Goal: Task Accomplishment & Management: Complete application form

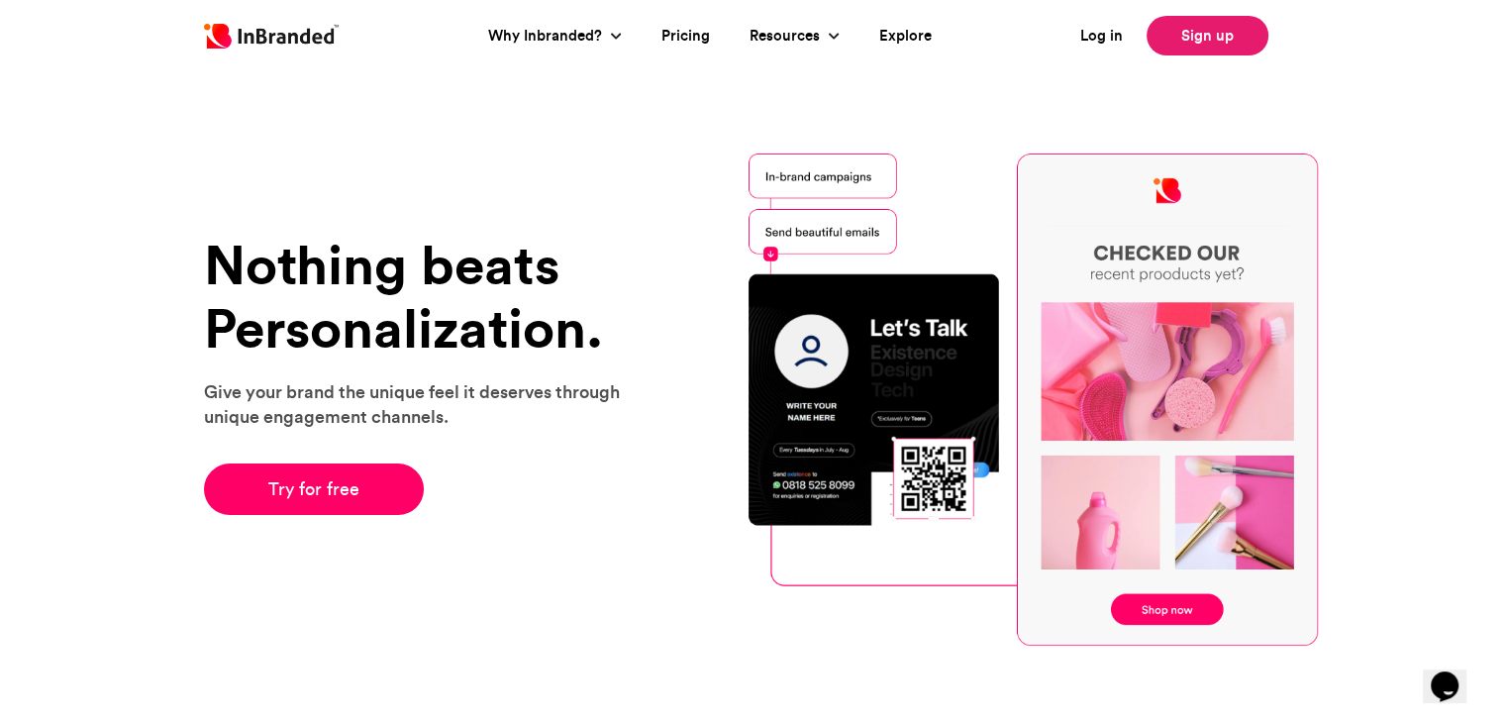
click at [1212, 36] on link "Sign up" at bounding box center [1207, 36] width 122 height 40
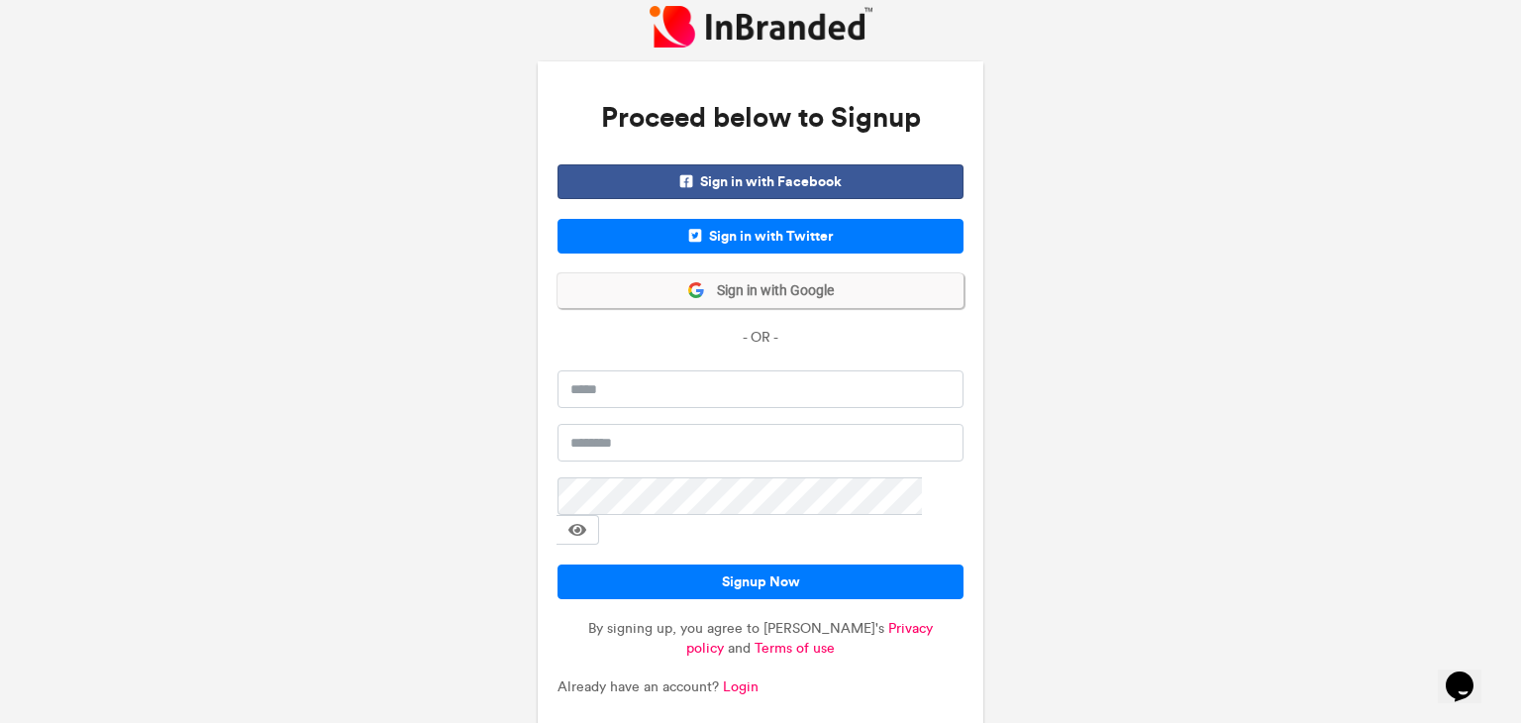
click at [769, 292] on span "Sign in with Google" at bounding box center [769, 291] width 129 height 20
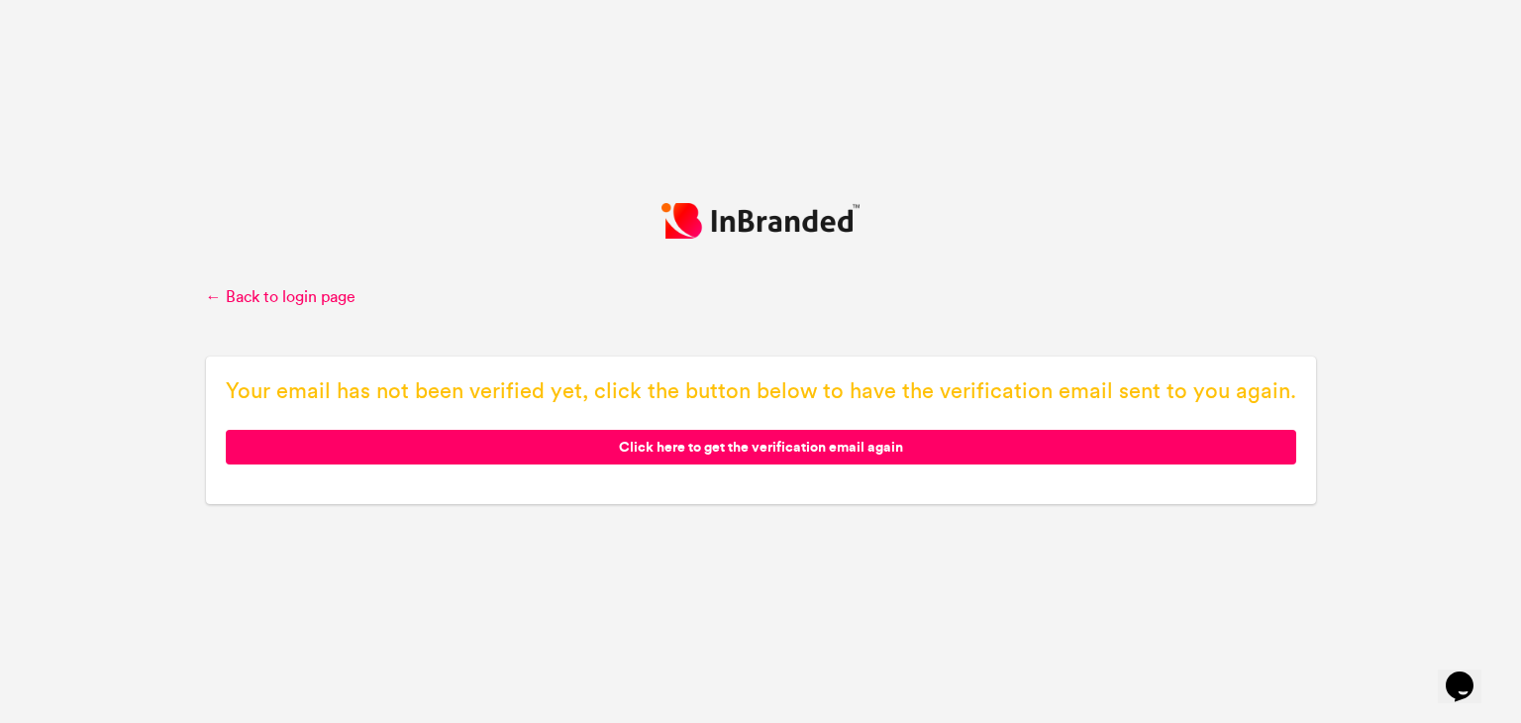
click at [734, 449] on span "Click here to get the verification email again" at bounding box center [761, 447] width 1070 height 35
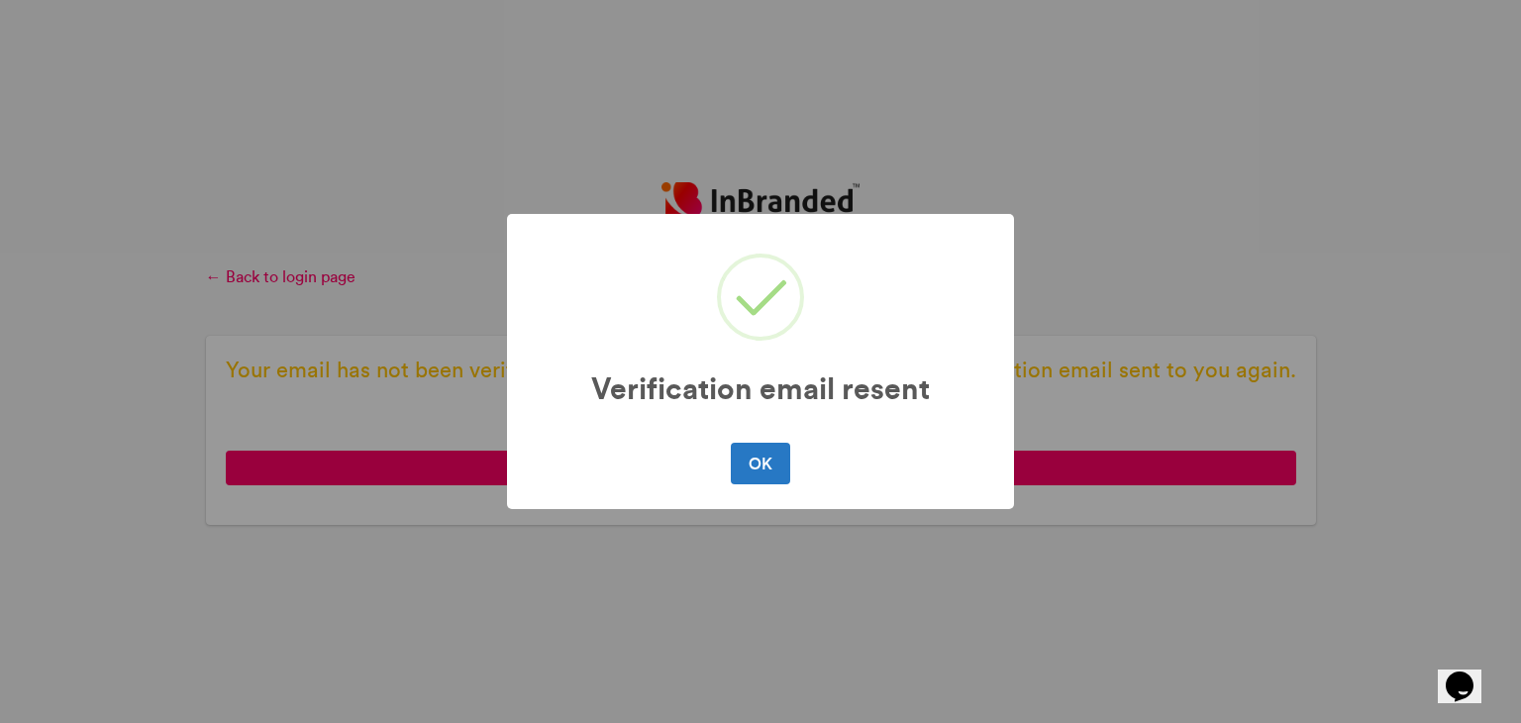
click at [452, 167] on div "Verification email resent × OK No Cancel" at bounding box center [760, 361] width 1521 height 723
click at [787, 468] on button "OK" at bounding box center [760, 464] width 58 height 42
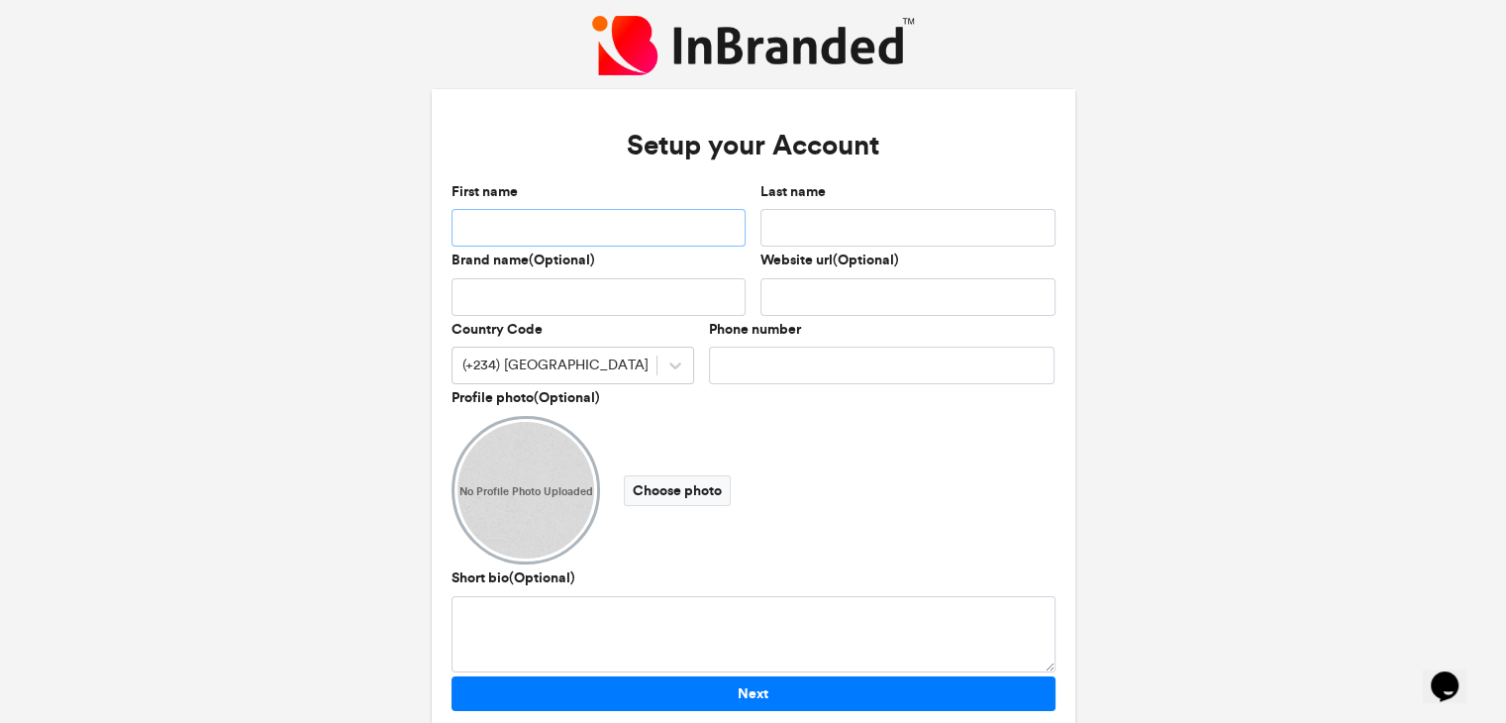
click at [544, 227] on input "First name" at bounding box center [598, 228] width 295 height 38
type input "*"
type input "****"
click at [788, 216] on input "Last name" at bounding box center [907, 228] width 295 height 38
type input "*"
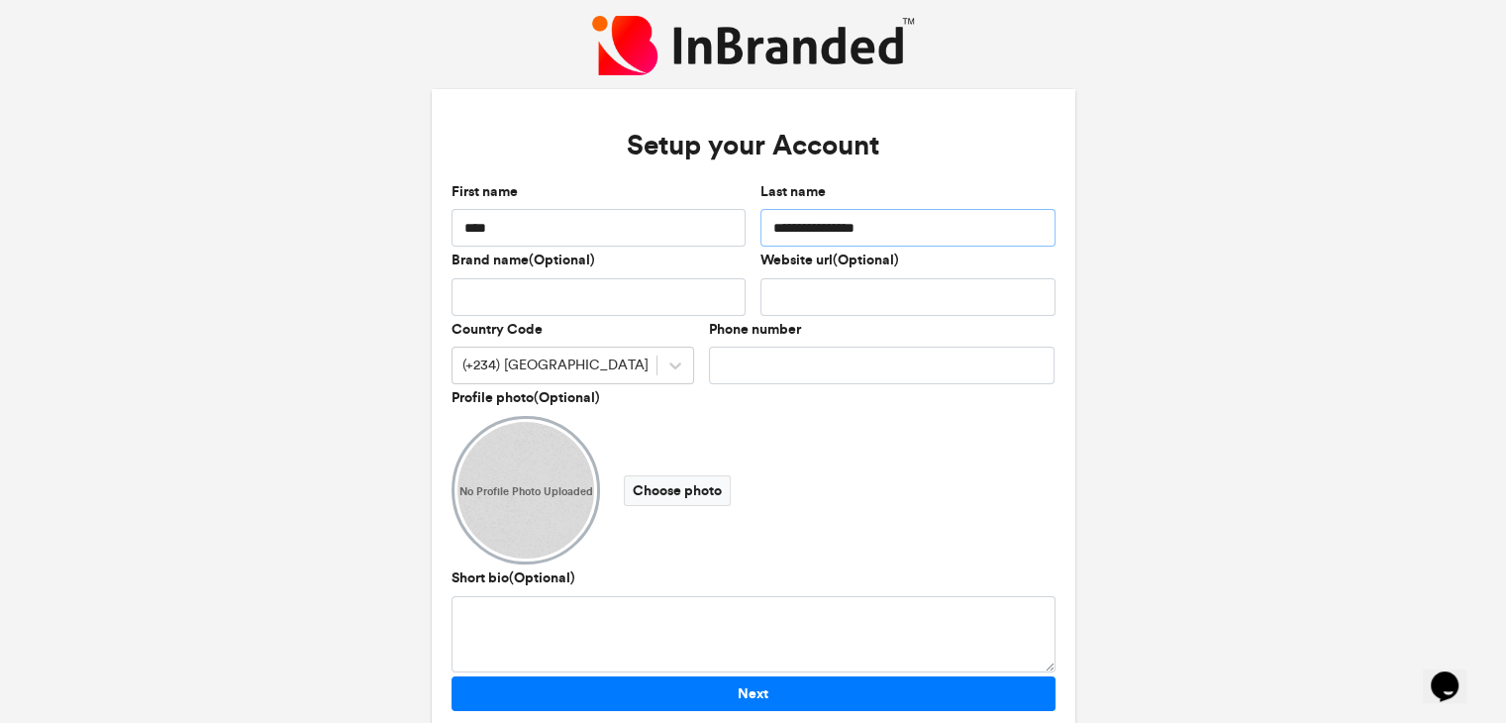
type input "**********"
click at [729, 290] on input "Brand name(Optional)" at bounding box center [598, 297] width 295 height 38
click at [811, 292] on input "Website url(Optional)" at bounding box center [907, 297] width 295 height 38
click at [735, 365] on input "Phone number" at bounding box center [882, 365] width 346 height 38
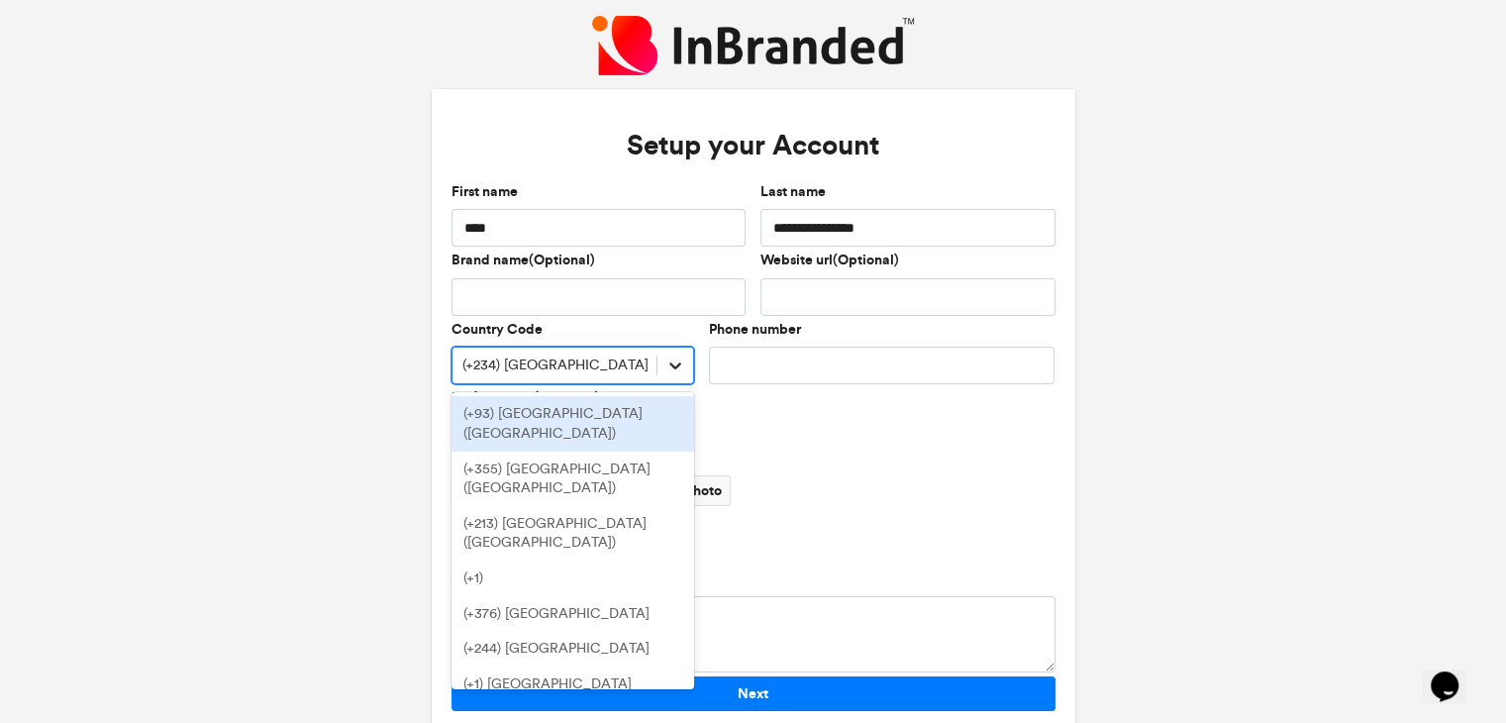
click at [681, 367] on icon at bounding box center [675, 365] width 20 height 20
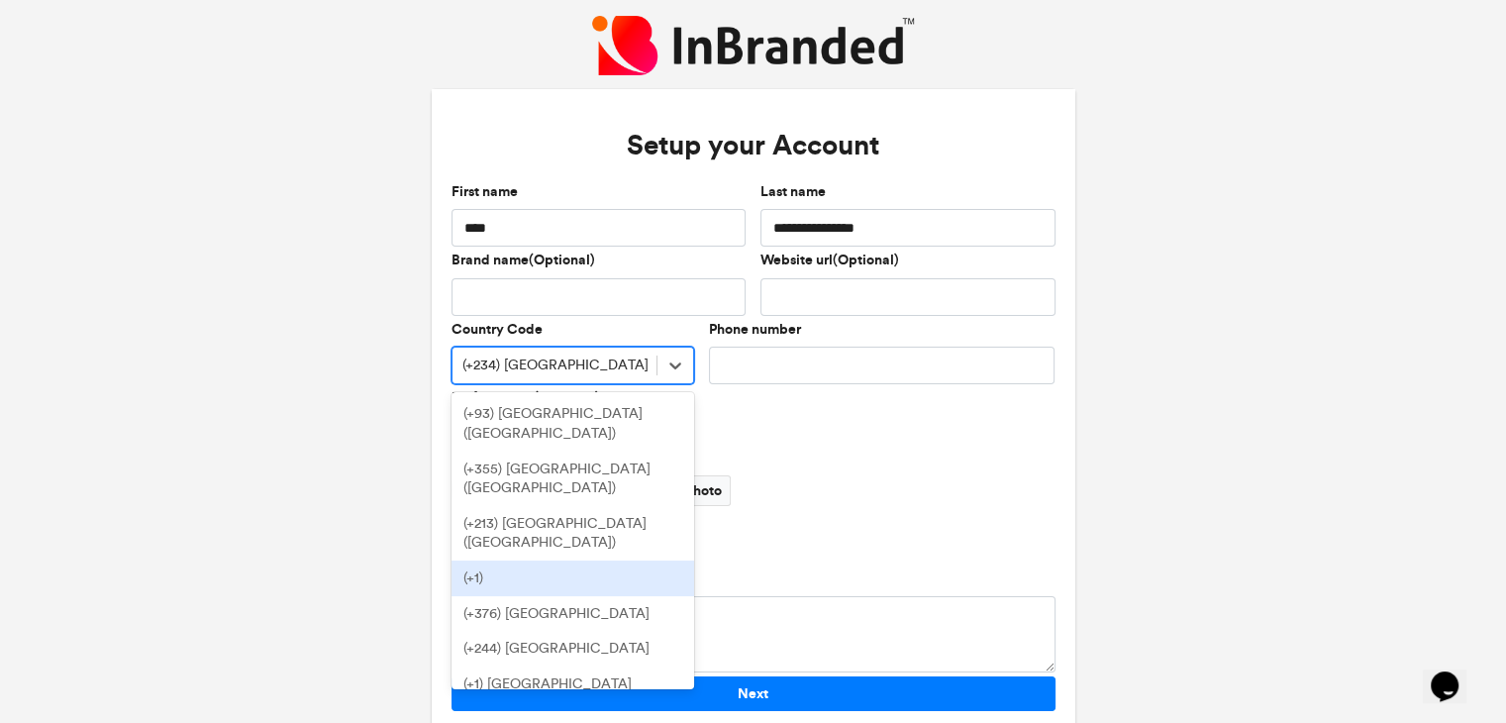
click at [550, 560] on div "(+1)" at bounding box center [572, 578] width 243 height 36
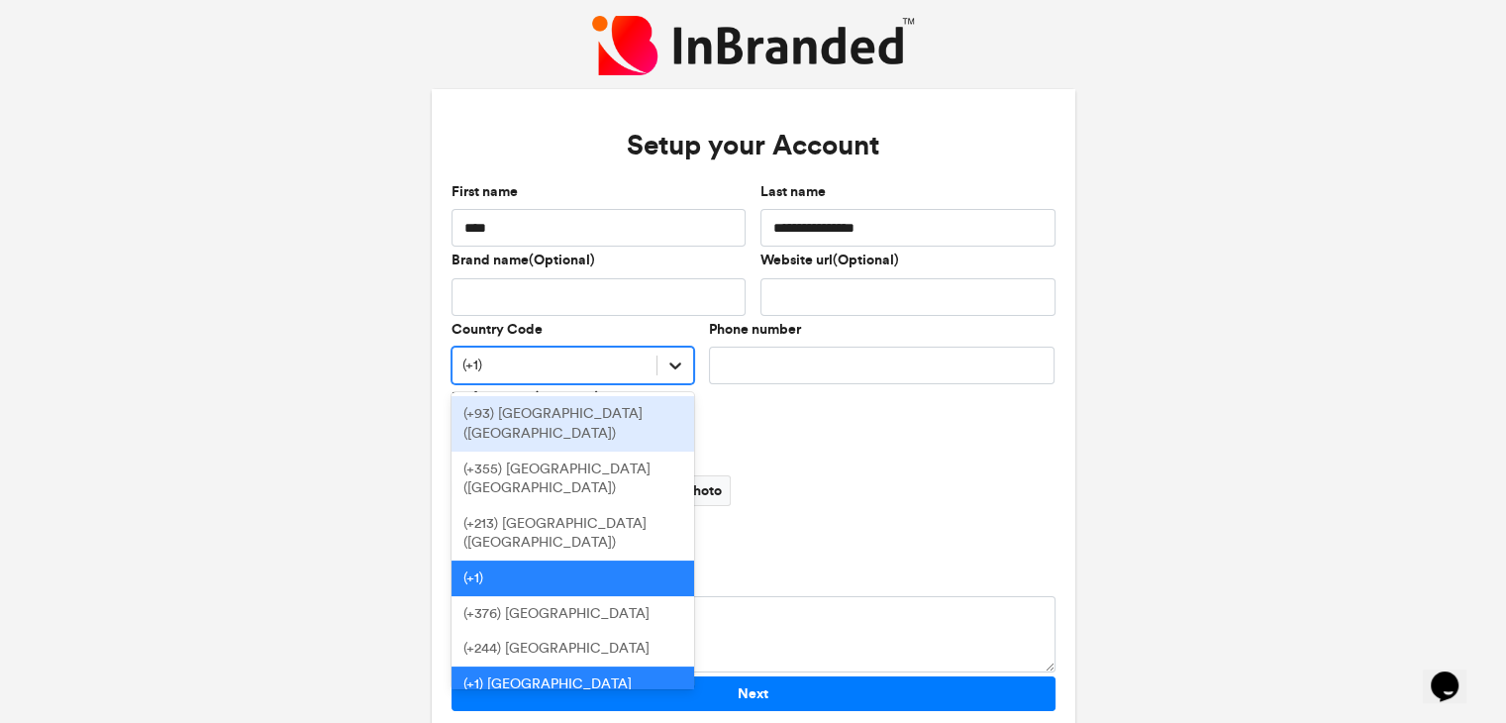
click at [666, 357] on icon at bounding box center [675, 365] width 20 height 20
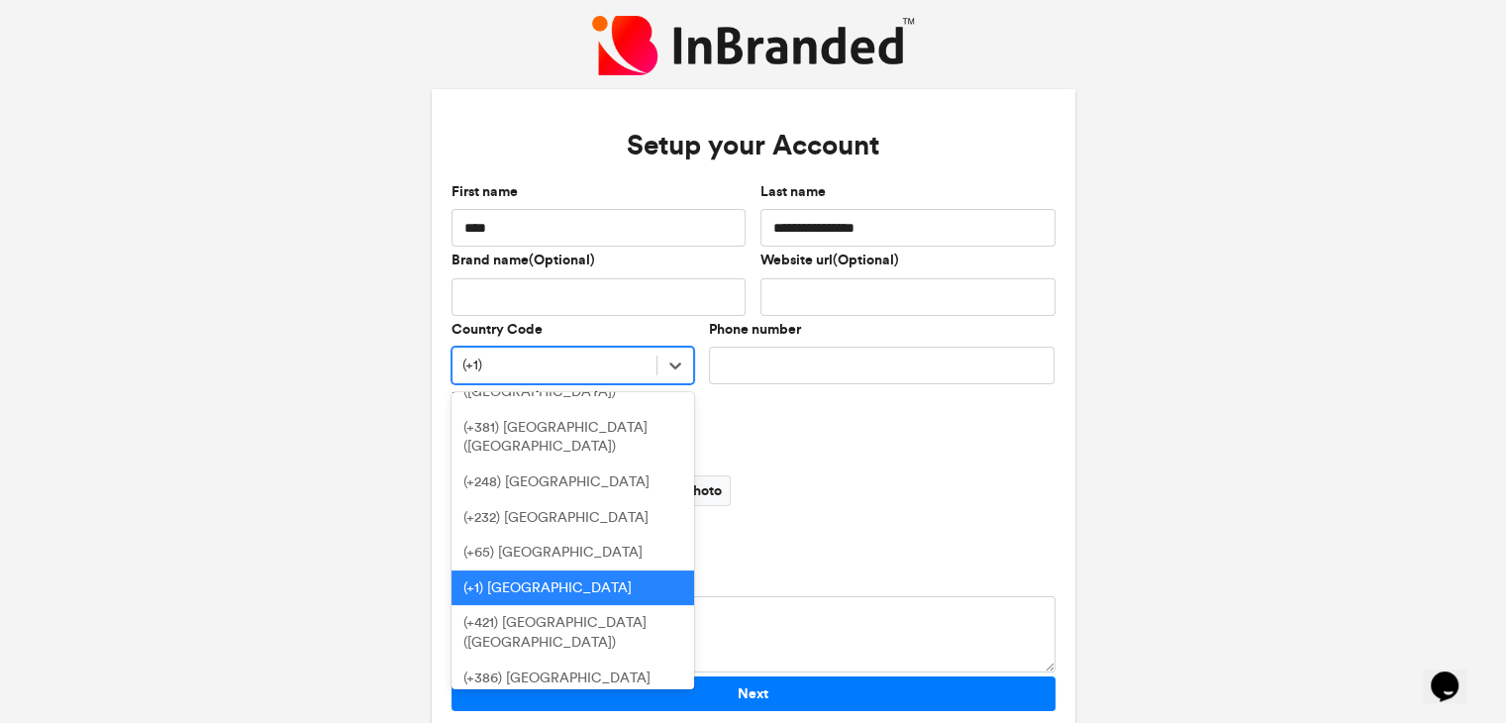
scroll to position [8462, 0]
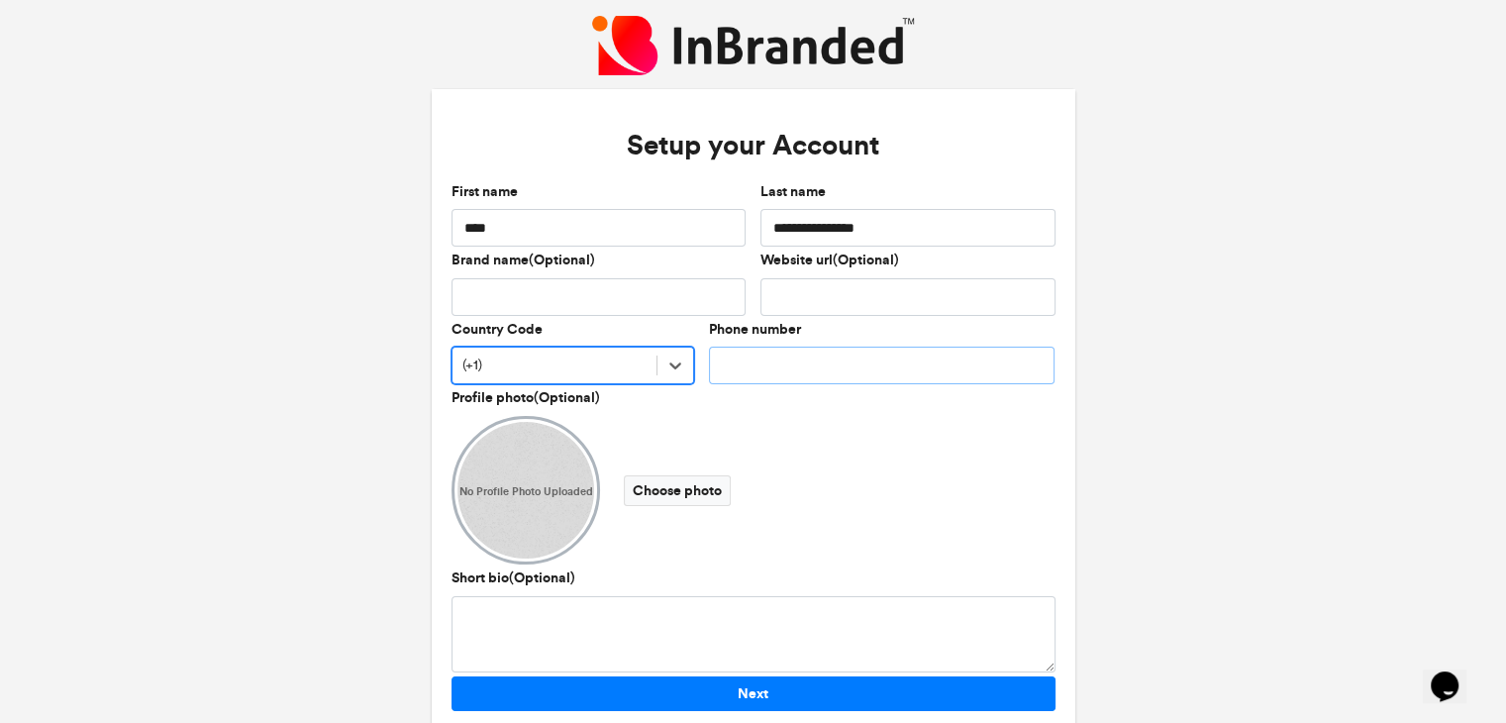
click at [759, 357] on input "Phone number" at bounding box center [882, 365] width 346 height 38
type input "**********"
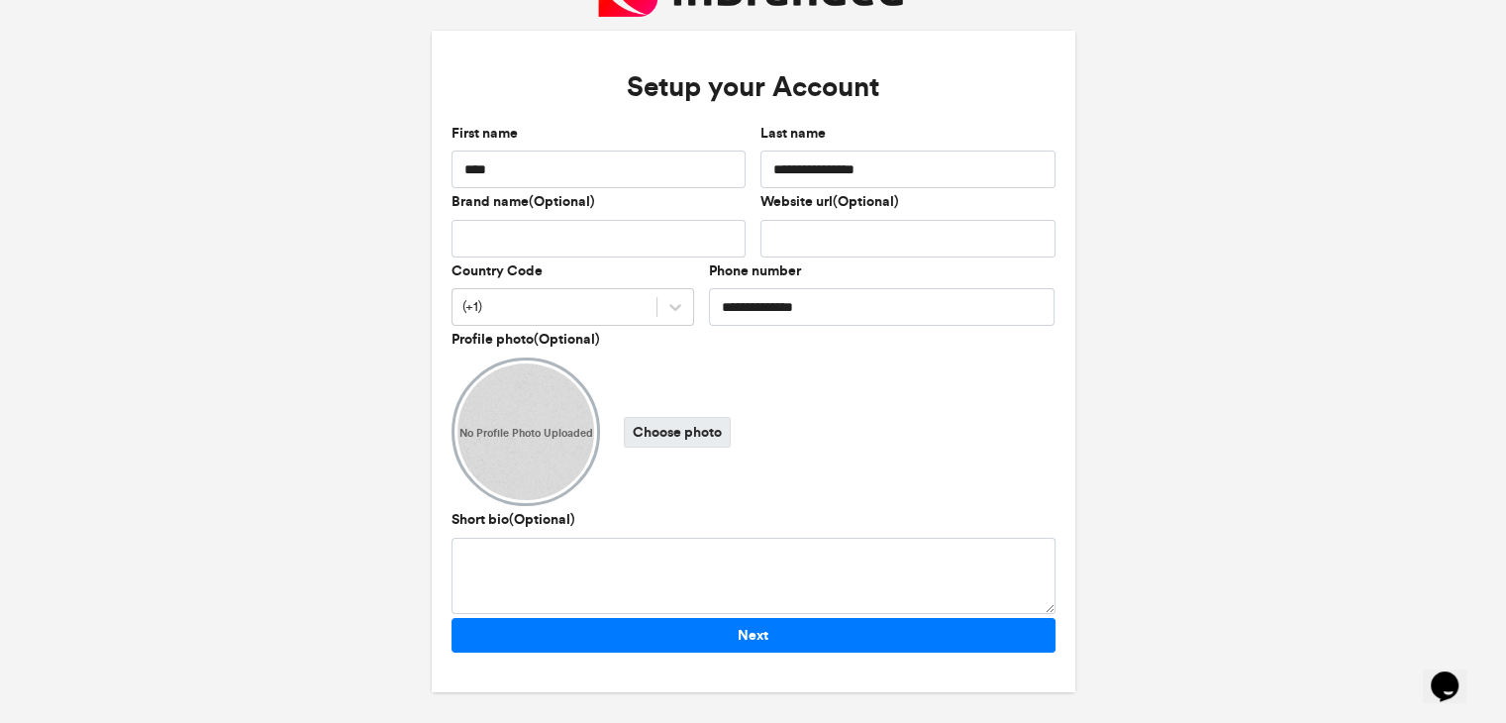
click at [660, 436] on label "Choose photo" at bounding box center [677, 432] width 107 height 31
click at [0, 0] on input "Choose photo" at bounding box center [0, 0] width 0 height 0
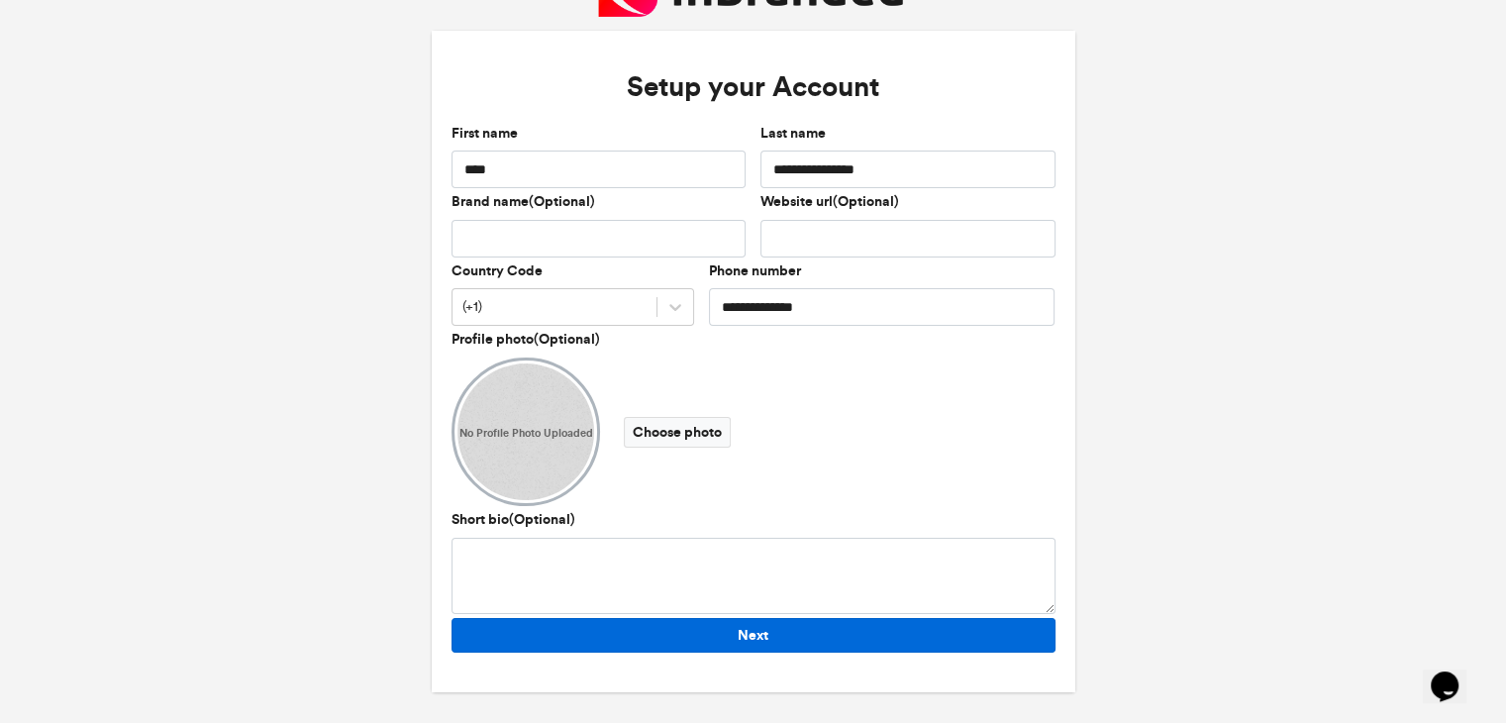
click at [701, 638] on button "Next" at bounding box center [753, 635] width 604 height 35
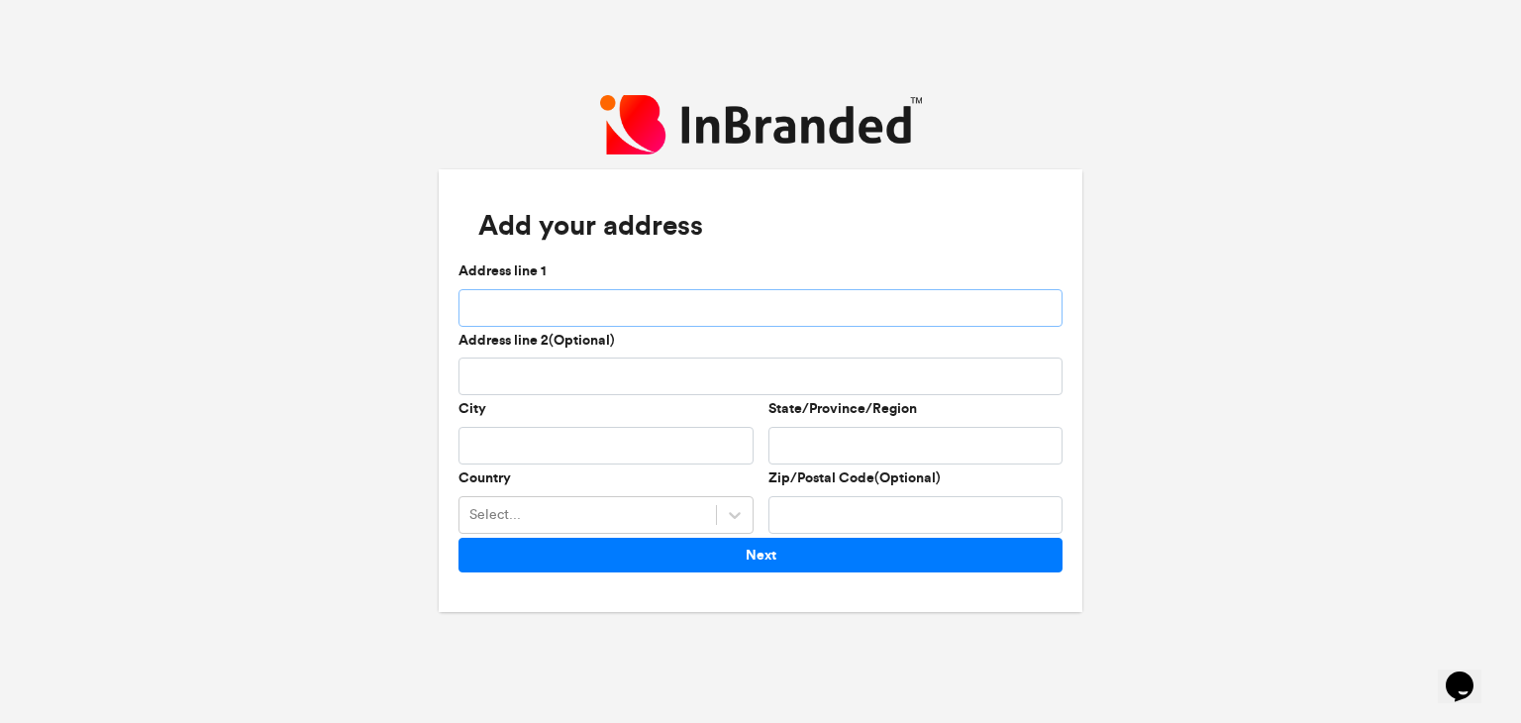
click at [760, 301] on input "Address line 1" at bounding box center [760, 308] width 604 height 38
type input "**********"
click at [588, 438] on input "City" at bounding box center [605, 446] width 295 height 38
type input "******"
click at [700, 315] on input "**********" at bounding box center [760, 308] width 604 height 38
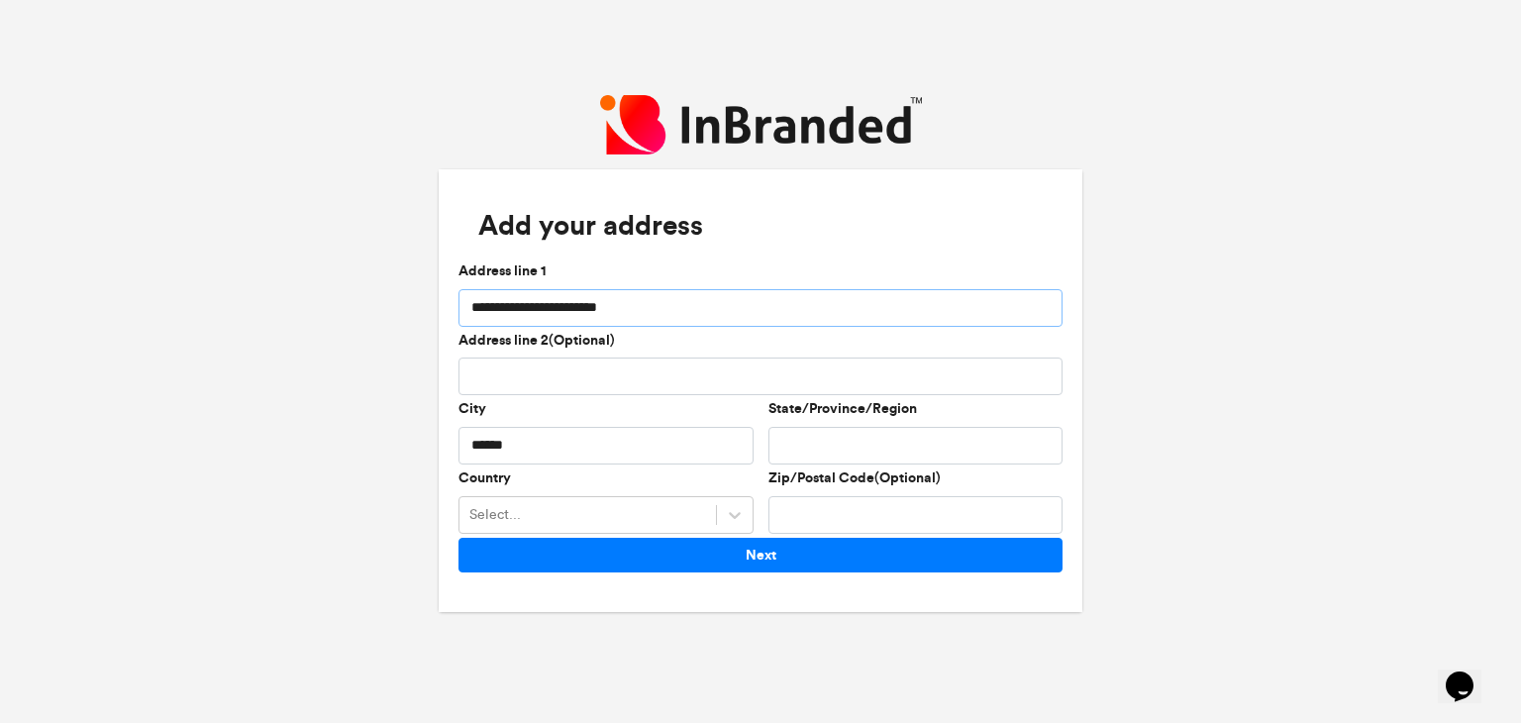
type input "**********"
click at [824, 435] on input "State/Province/Region" at bounding box center [915, 446] width 295 height 38
type input "*"
type input "********"
click at [798, 522] on input "Zip/Postal Code(Optional)" at bounding box center [915, 515] width 295 height 38
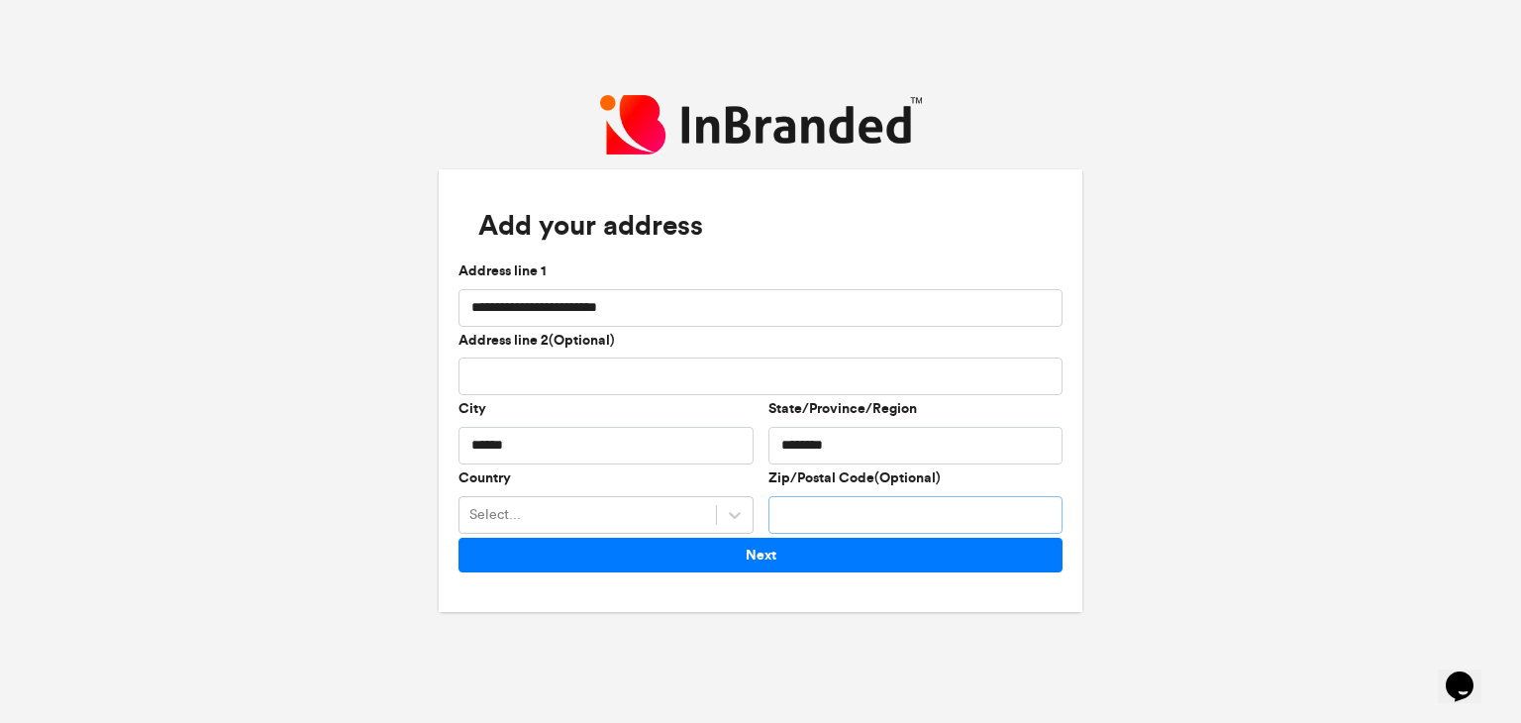
click at [798, 522] on input "Zip/Postal Code(Optional)" at bounding box center [915, 515] width 295 height 38
type input "*****"
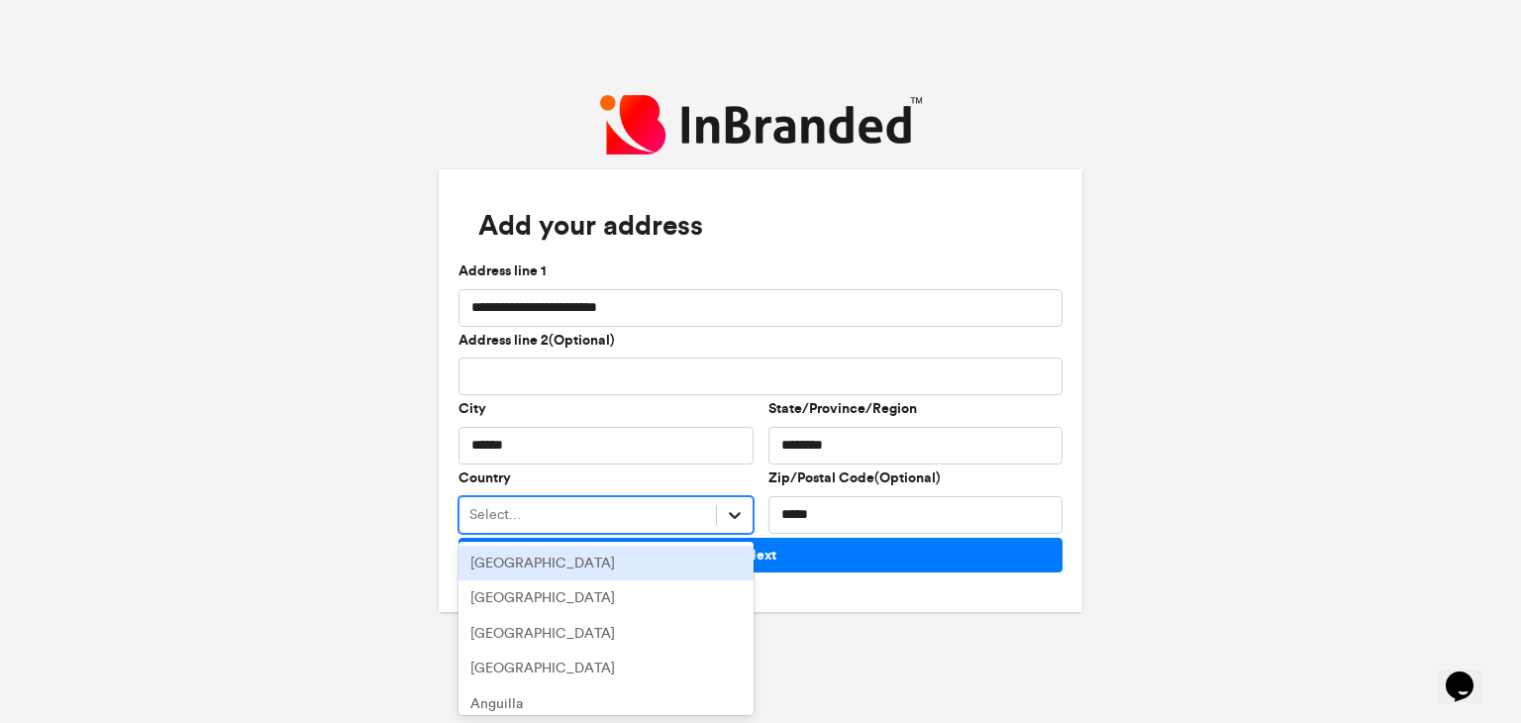
click at [733, 508] on icon at bounding box center [735, 515] width 20 height 20
type input "**********"
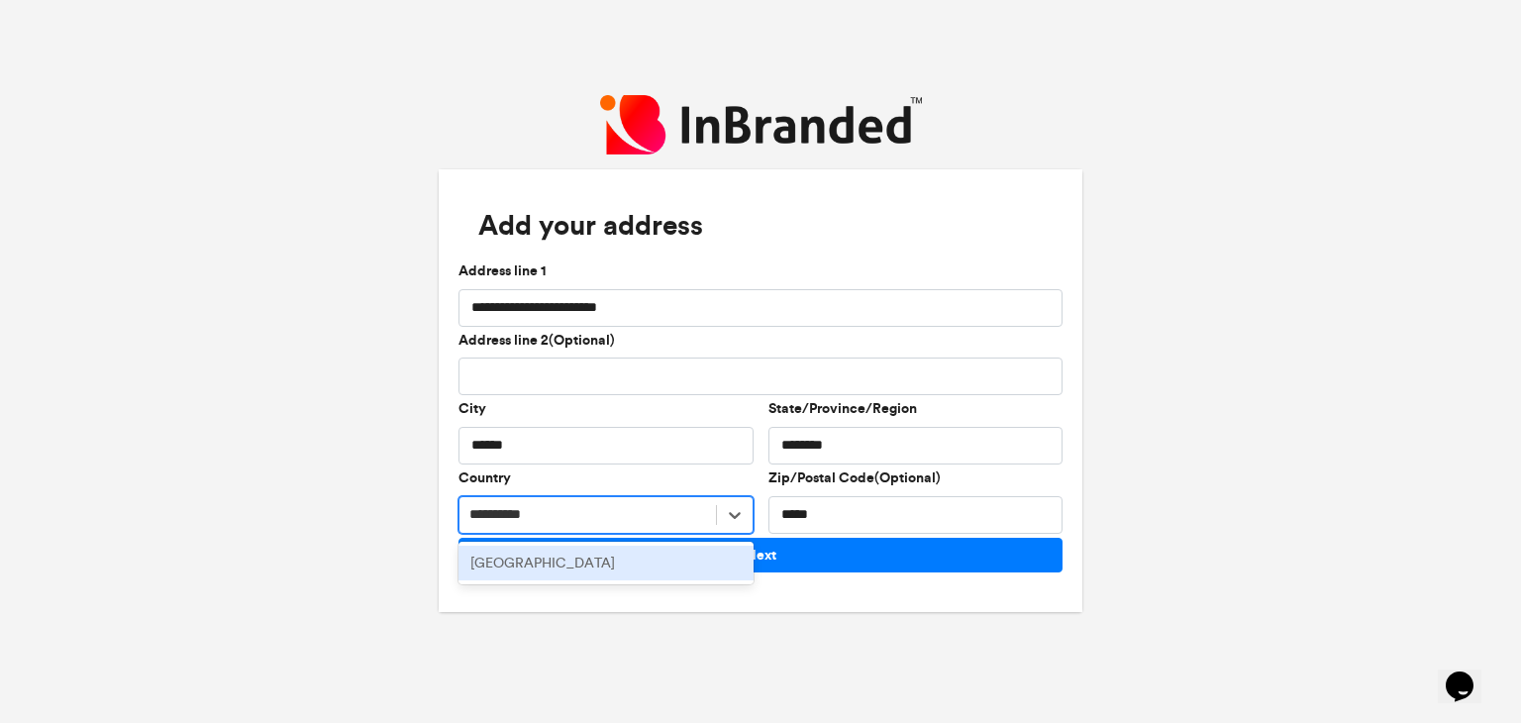
click at [689, 564] on div "United States" at bounding box center [605, 563] width 295 height 36
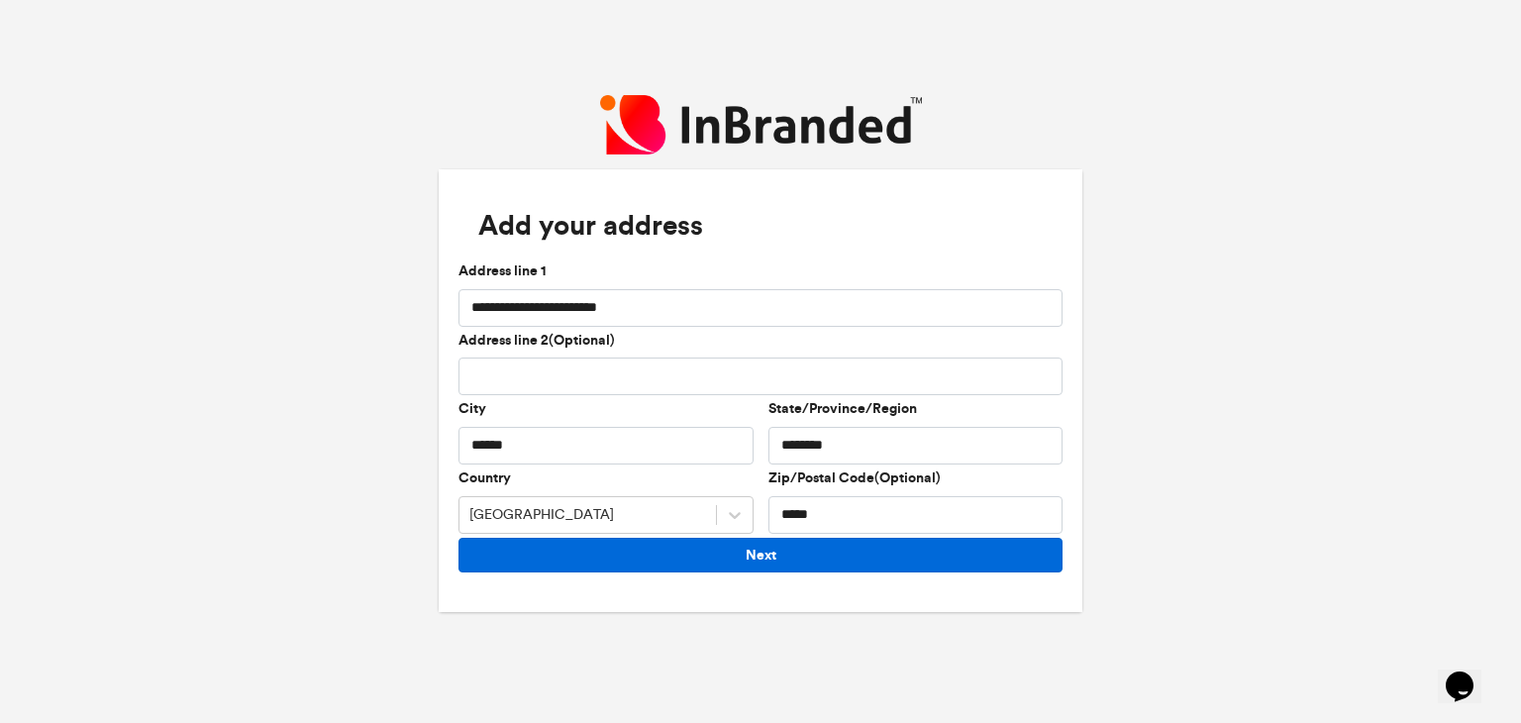
click at [754, 544] on button "Next" at bounding box center [760, 555] width 604 height 35
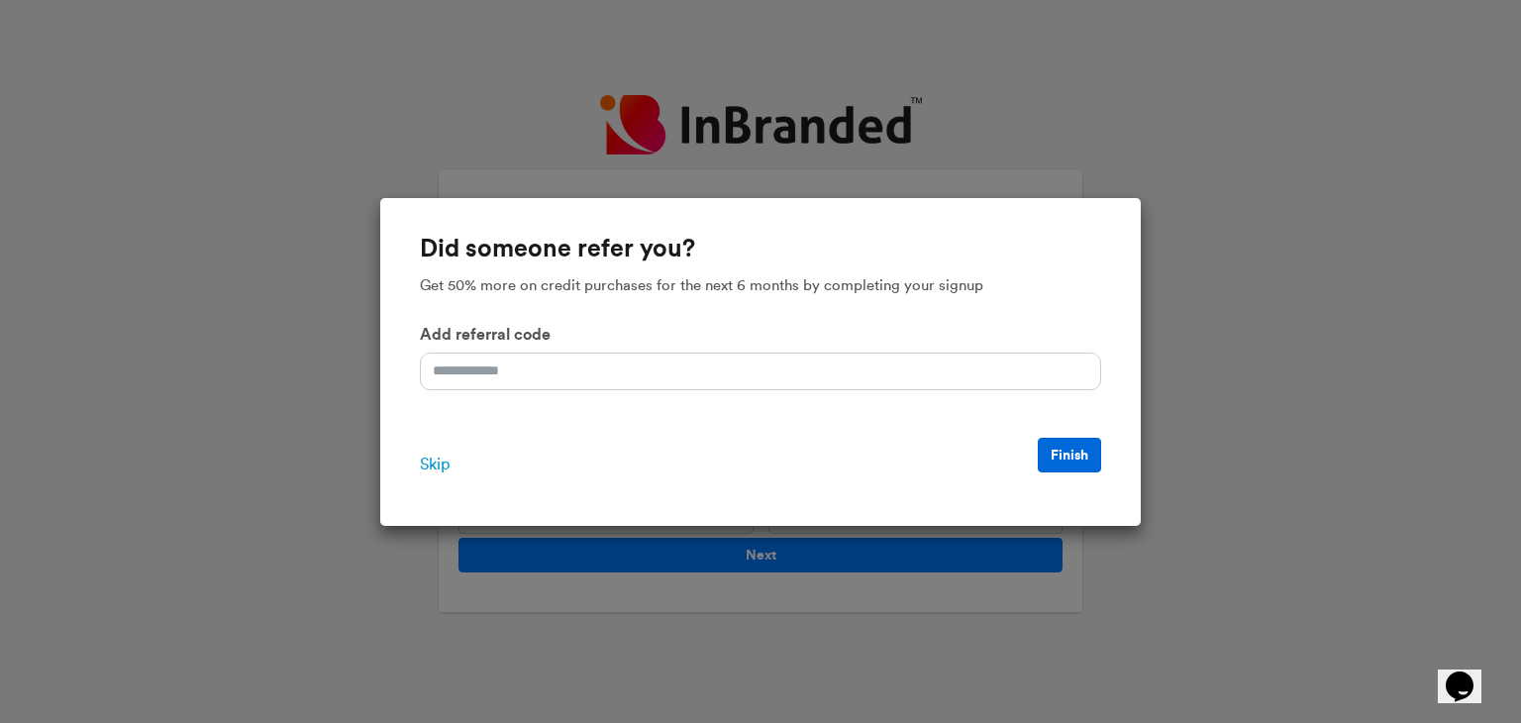
click at [1074, 453] on button "Finish" at bounding box center [1069, 455] width 63 height 35
click at [440, 460] on span "Skip" at bounding box center [435, 464] width 30 height 24
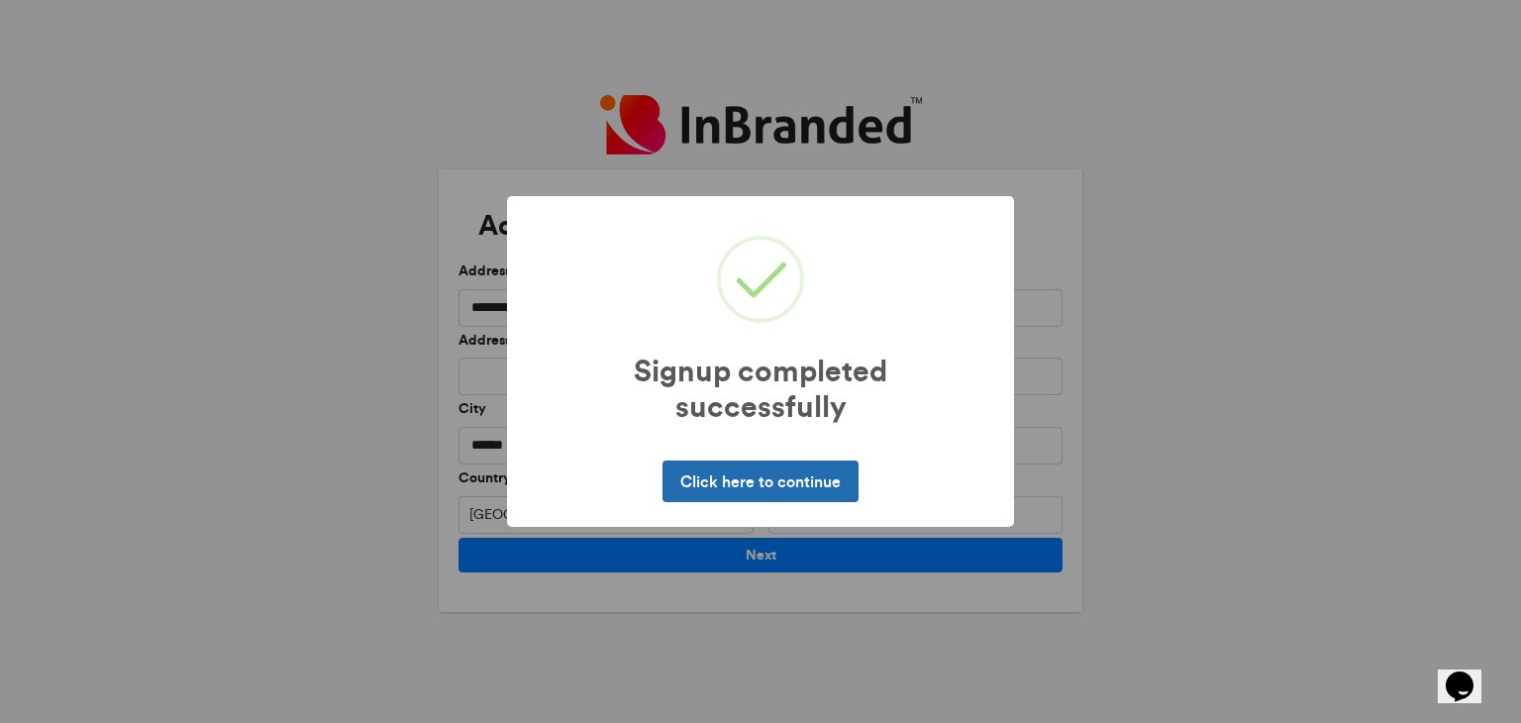
click at [778, 482] on button "Click here to continue" at bounding box center [759, 481] width 195 height 42
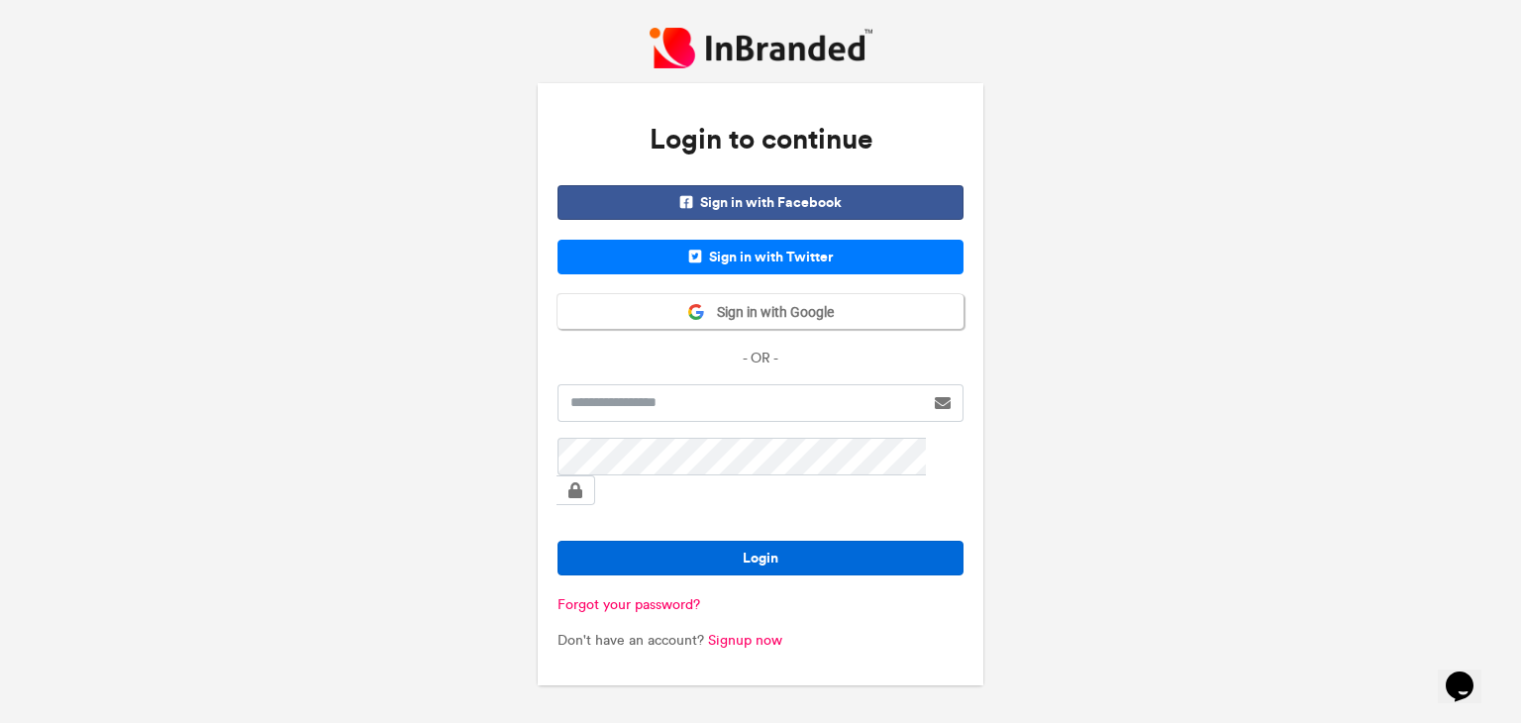
click at [774, 541] on button "Login" at bounding box center [760, 558] width 406 height 35
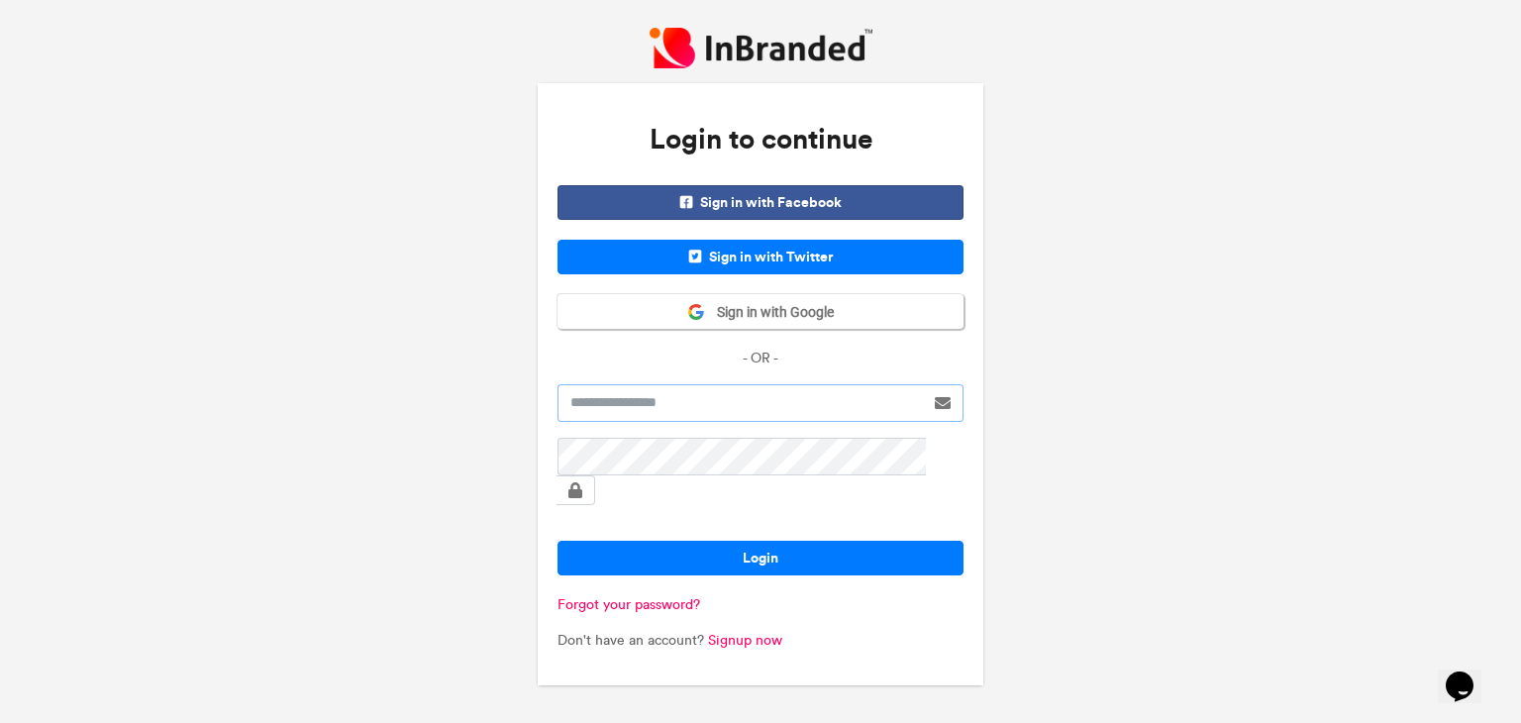
click at [780, 422] on input "text" at bounding box center [740, 403] width 366 height 38
click at [730, 422] on input "**********" at bounding box center [740, 403] width 366 height 38
type input "**********"
click at [813, 323] on span "Sign in with Google" at bounding box center [769, 313] width 129 height 20
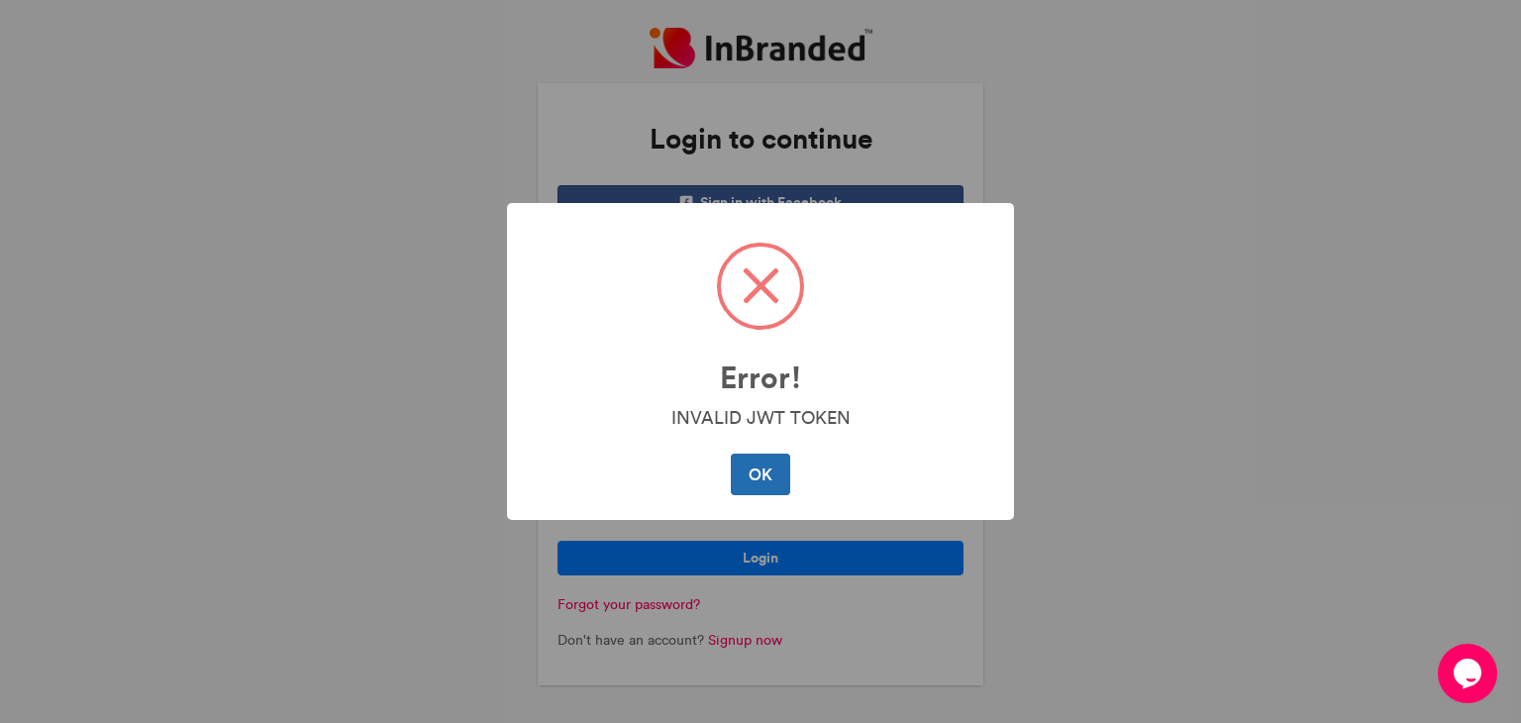
click at [760, 474] on button "OK" at bounding box center [760, 474] width 58 height 42
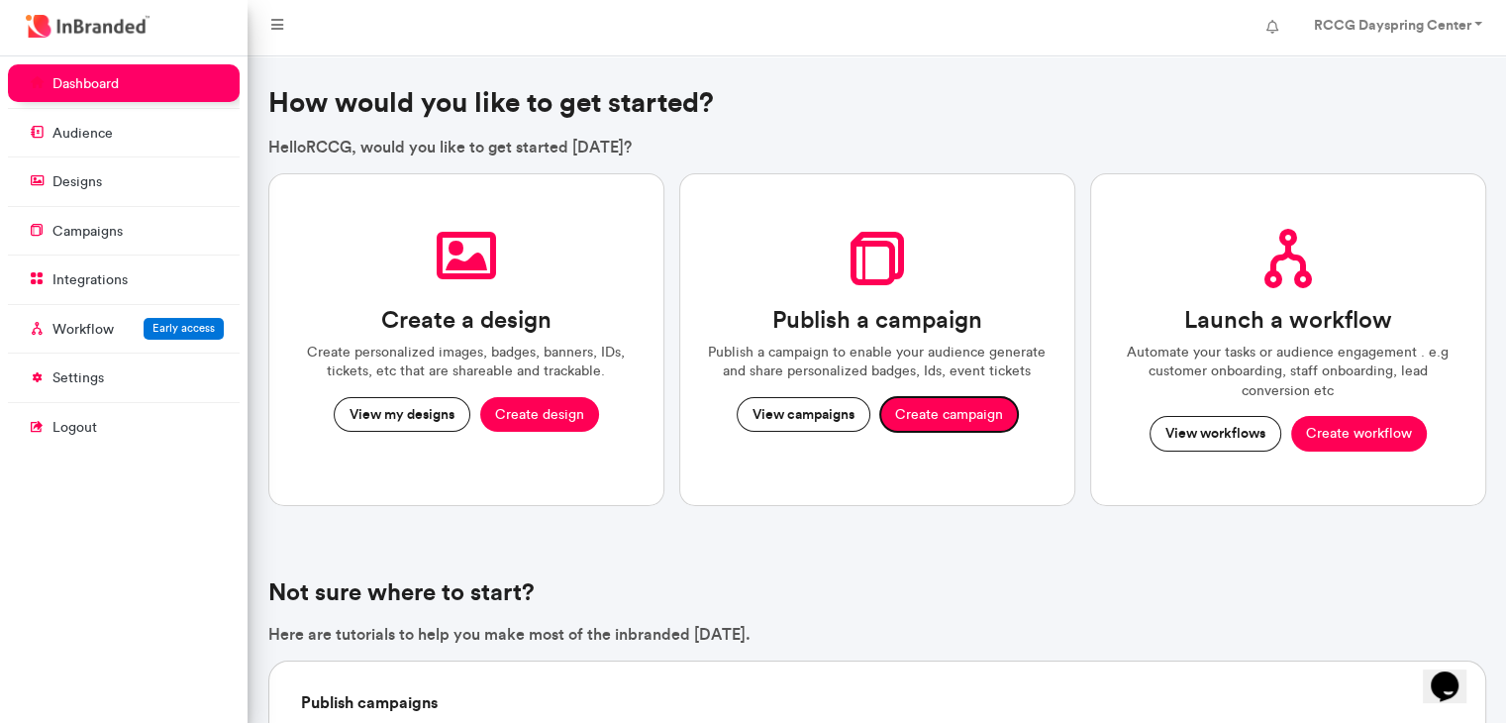
click at [943, 420] on button "Create campaign" at bounding box center [949, 415] width 138 height 36
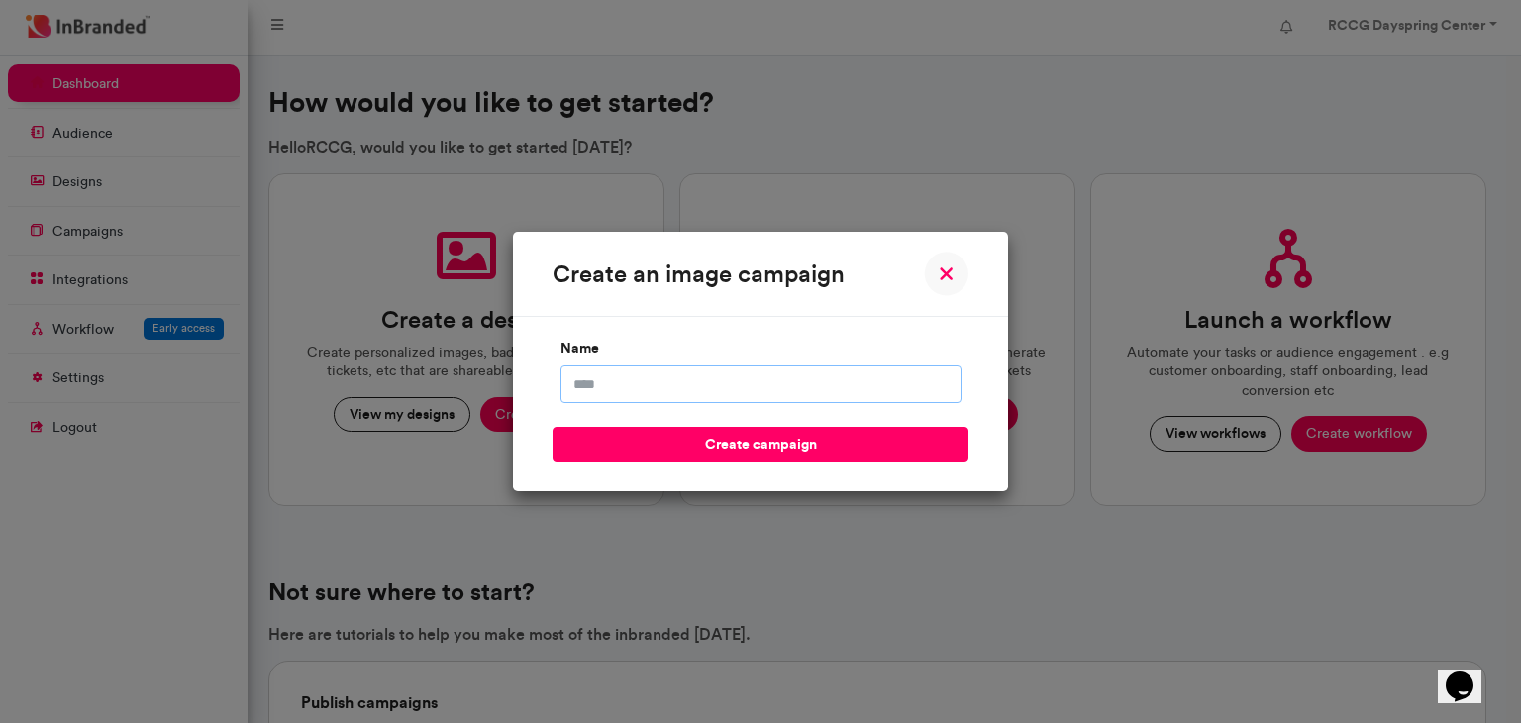
click at [697, 388] on input "name" at bounding box center [760, 384] width 401 height 38
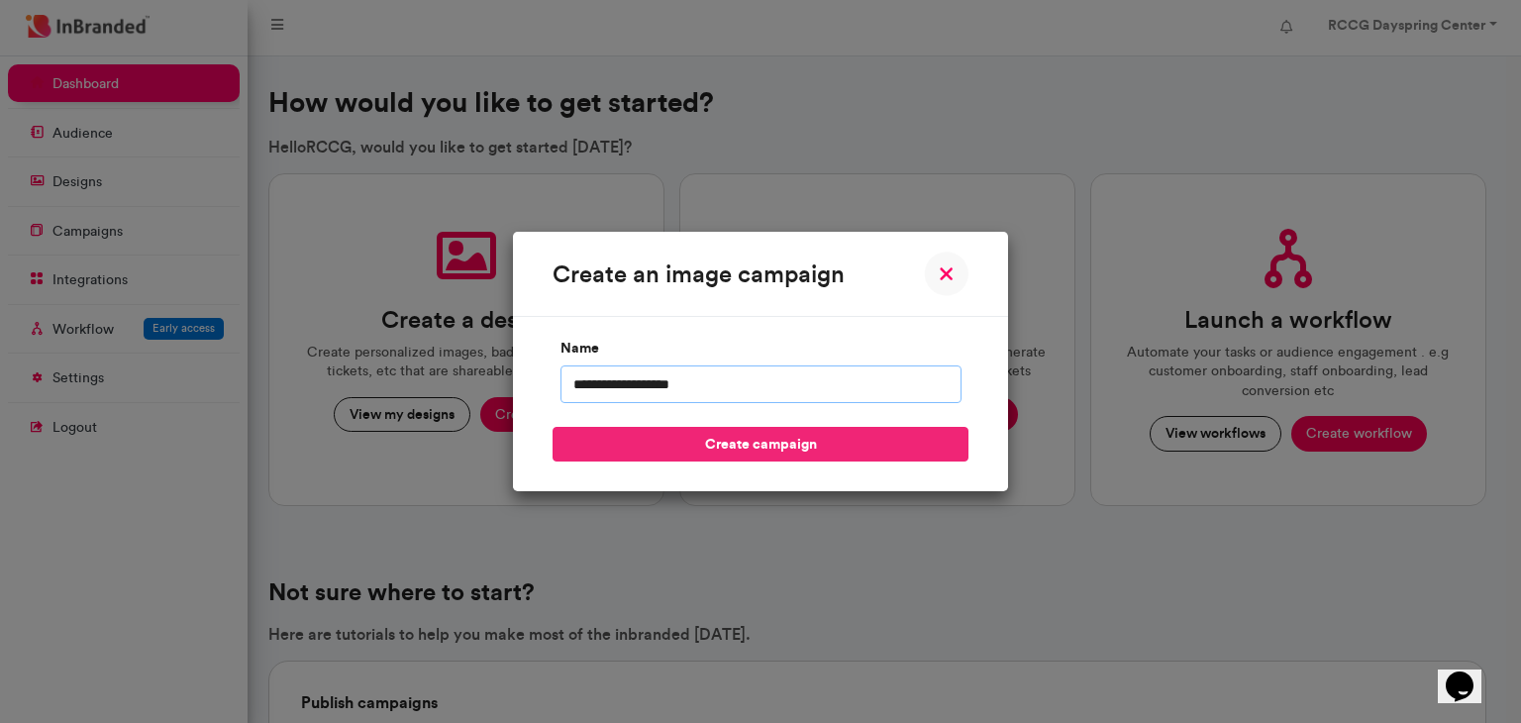
type input "**********"
click at [740, 448] on button "create campaign" at bounding box center [760, 444] width 416 height 35
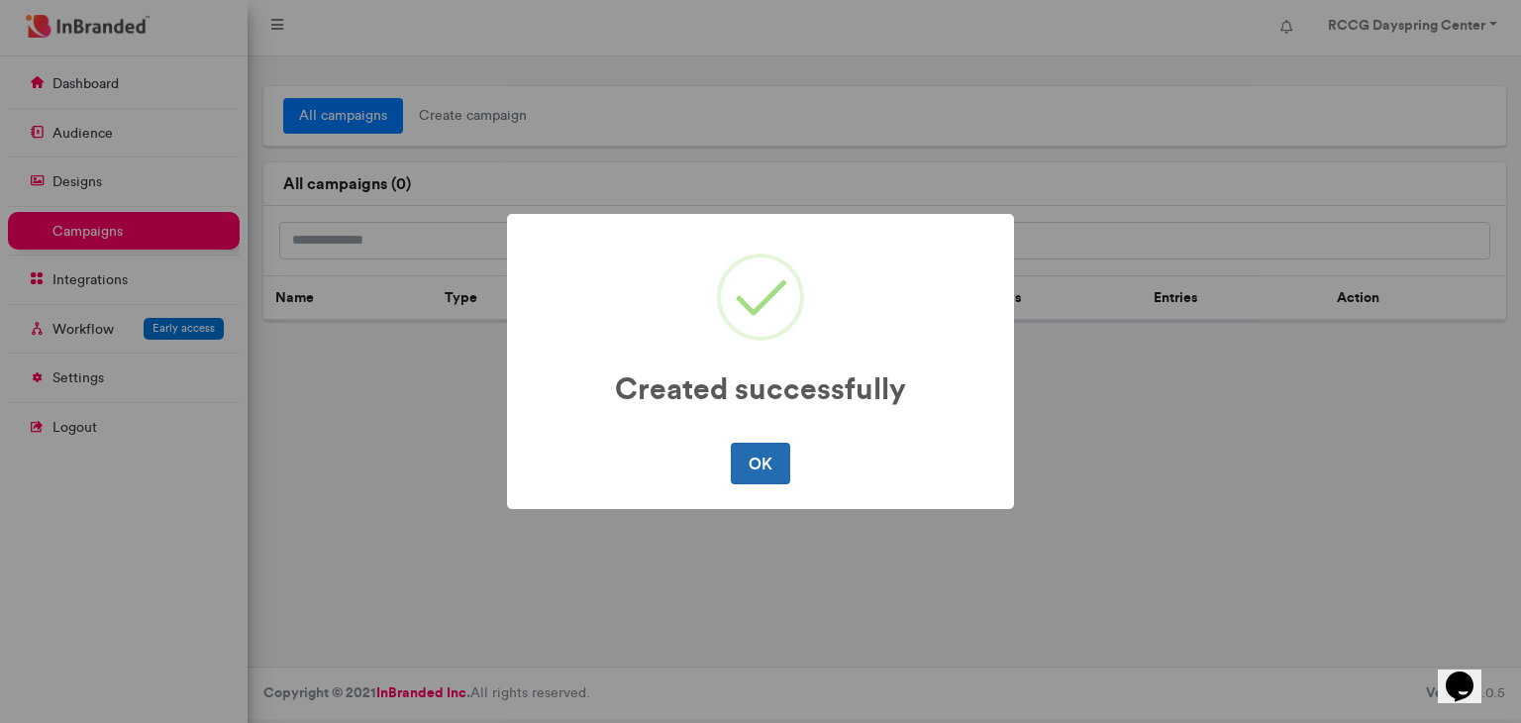
click at [768, 465] on button "OK" at bounding box center [760, 464] width 58 height 42
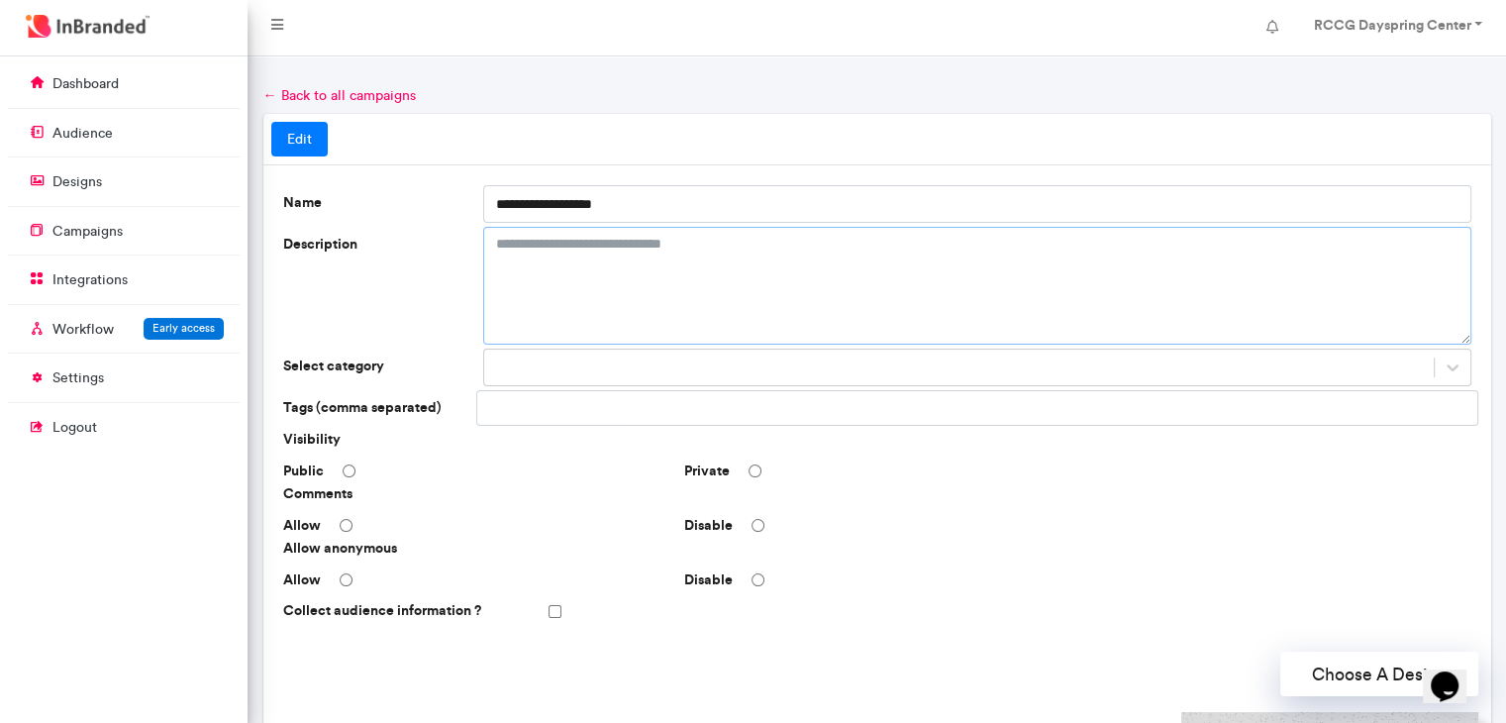
click at [632, 280] on textarea "Description" at bounding box center [977, 286] width 988 height 118
click at [628, 248] on textarea "Description" at bounding box center [977, 286] width 988 height 118
paste textarea "**********"
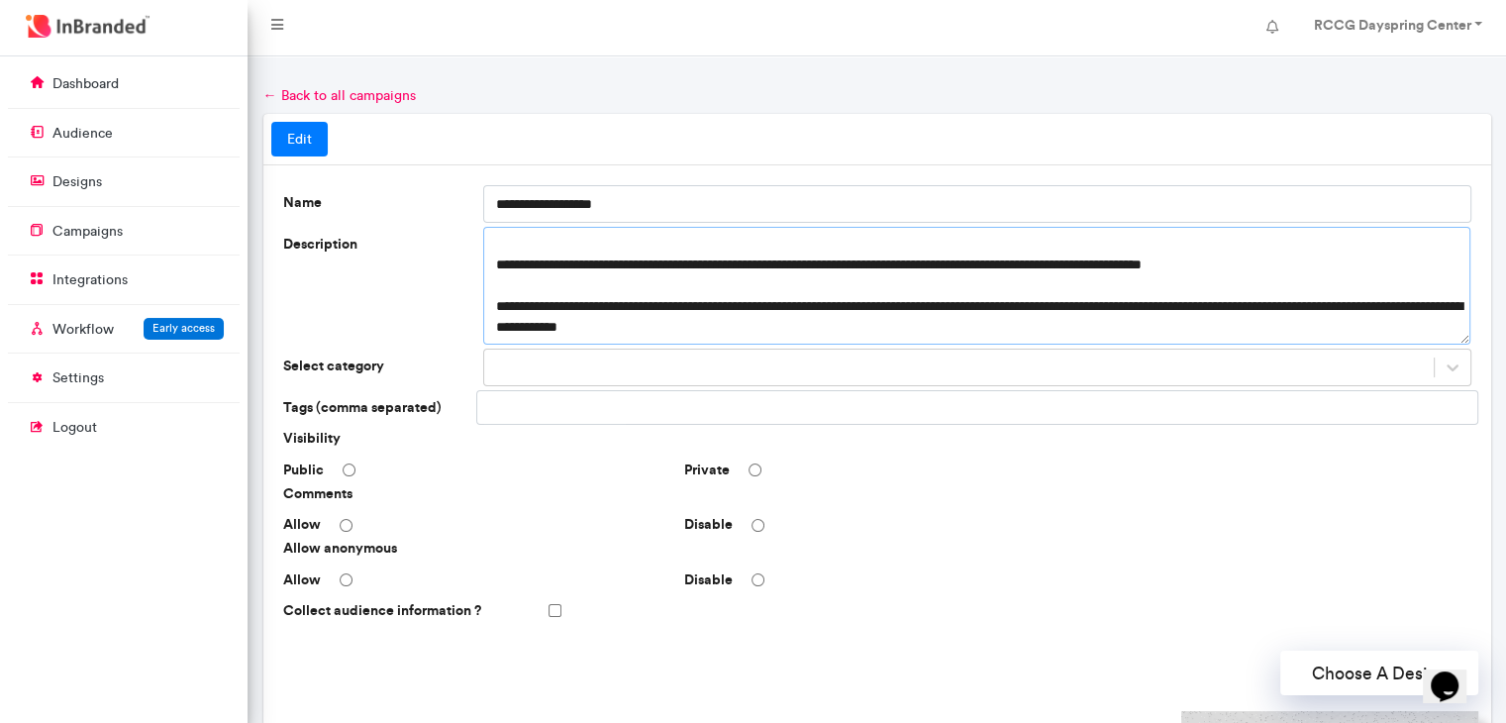
scroll to position [456, 0]
type textarea "**********"
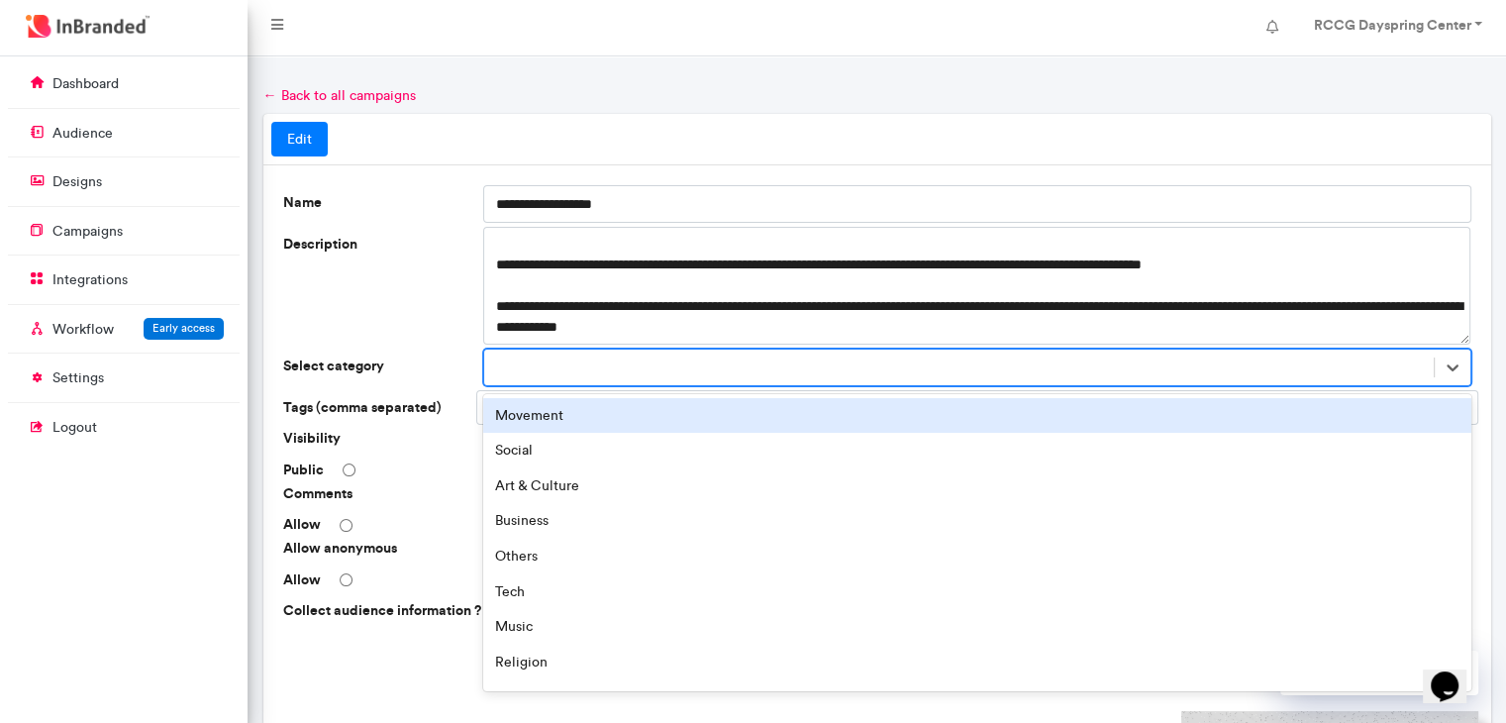
click at [1195, 359] on div at bounding box center [958, 366] width 949 height 33
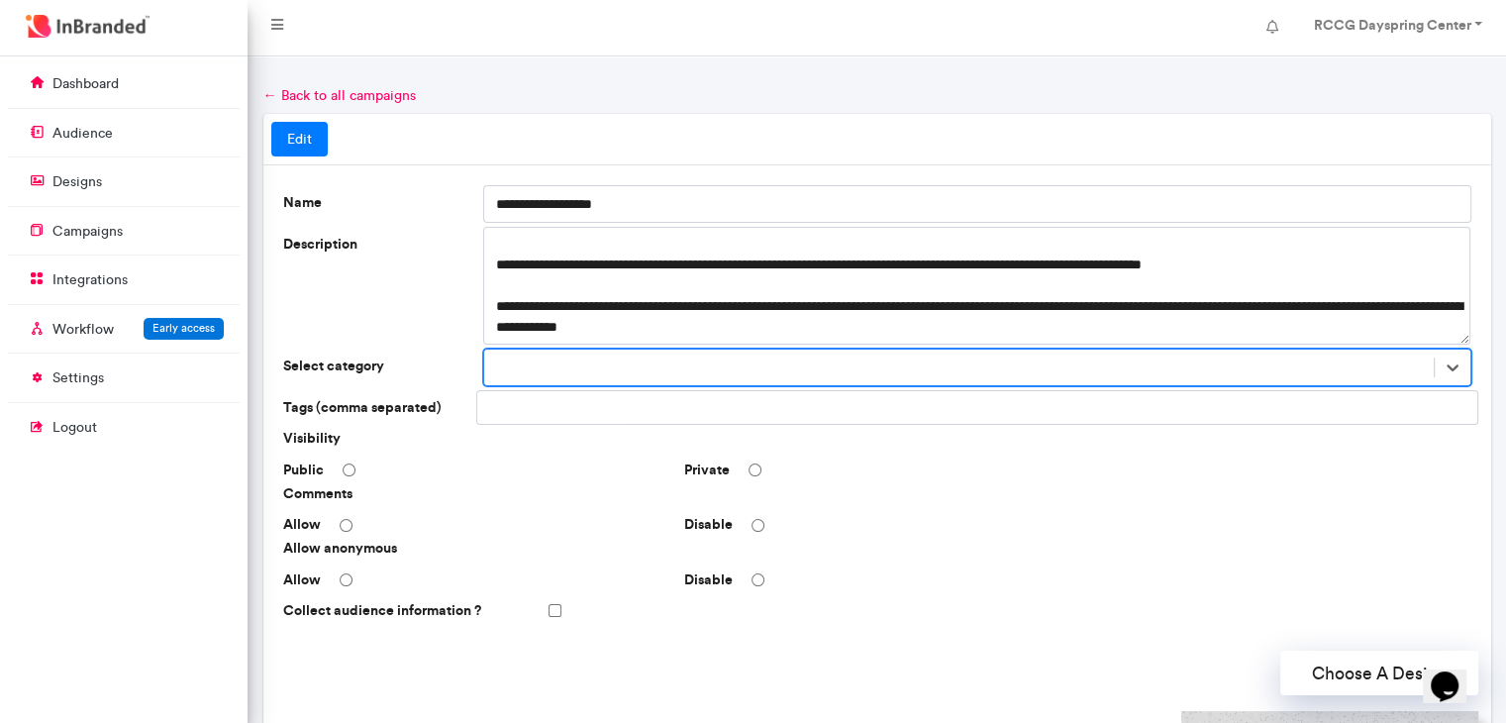
click at [1195, 359] on div at bounding box center [958, 366] width 949 height 33
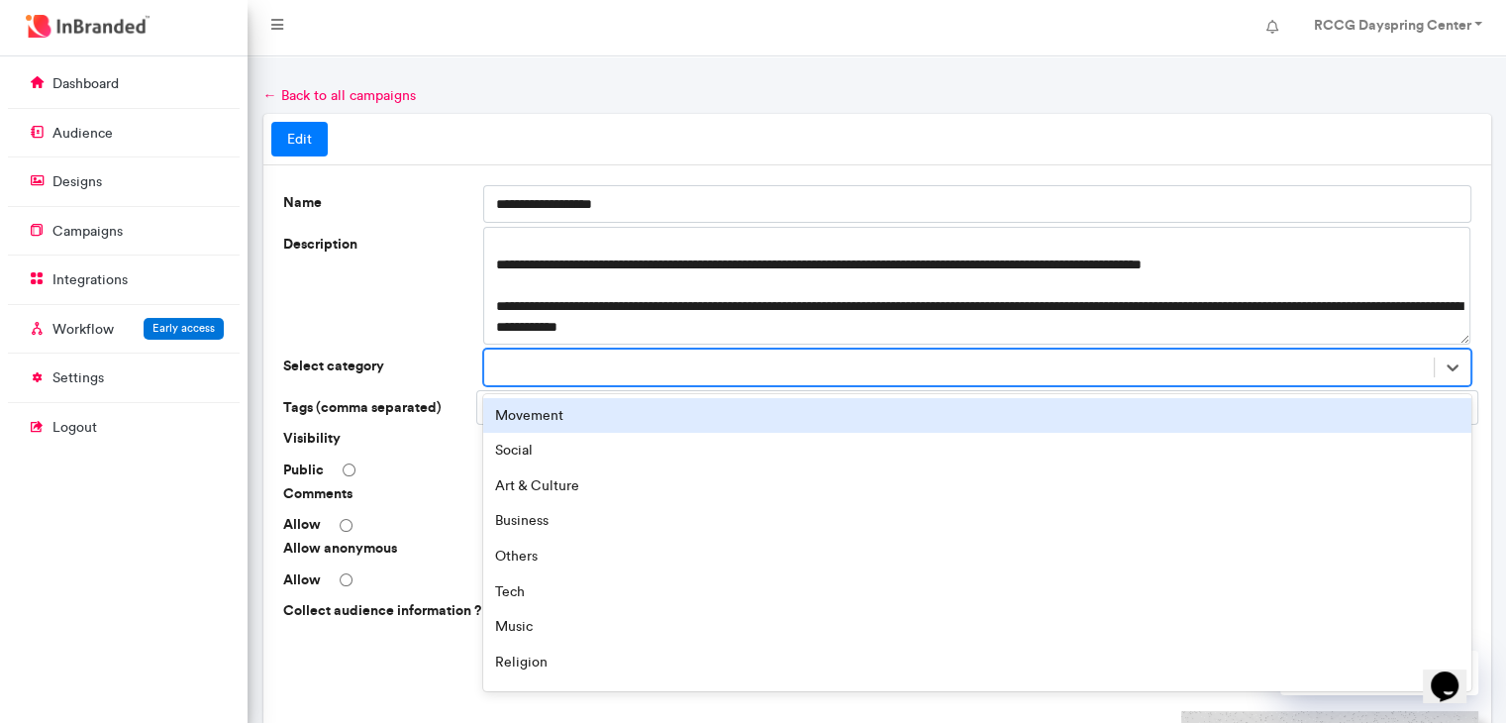
click at [1195, 359] on div at bounding box center [958, 366] width 949 height 33
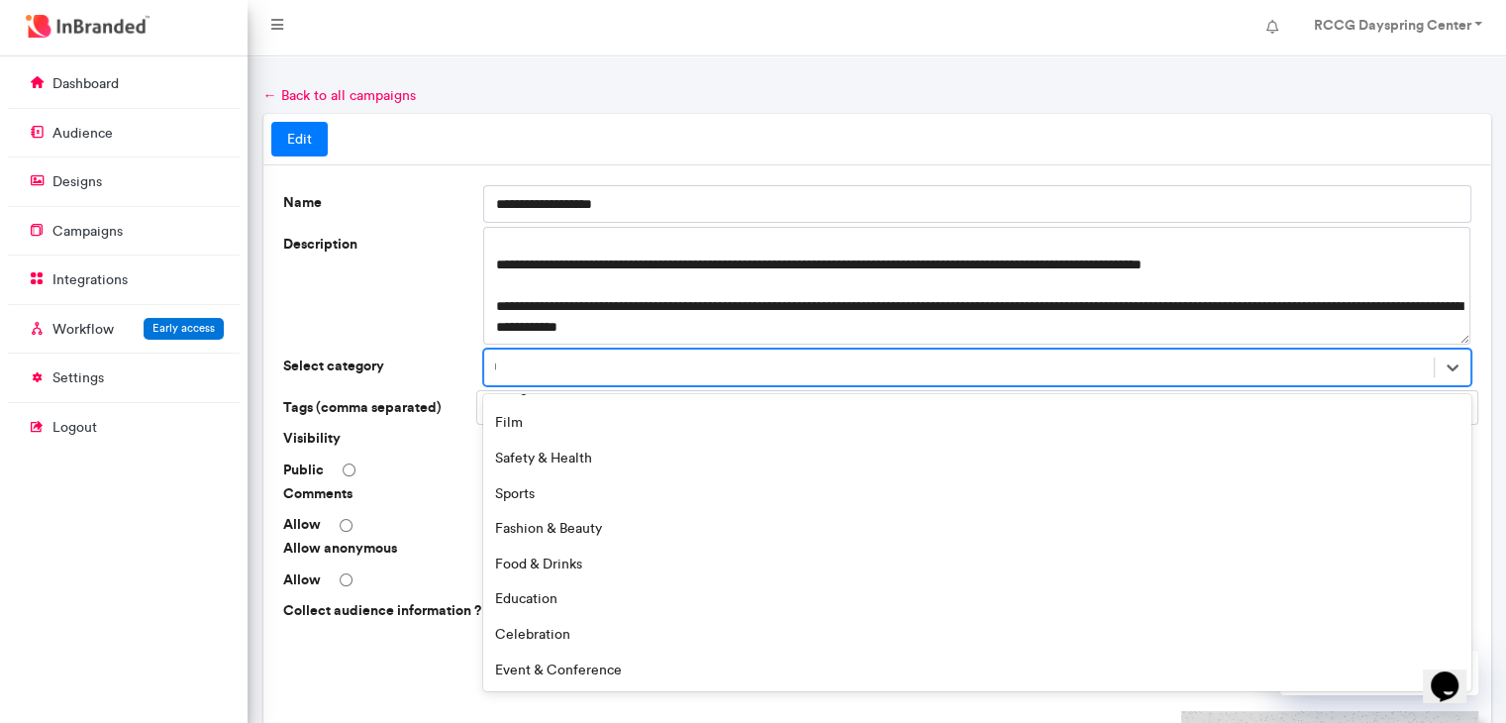
scroll to position [0, 0]
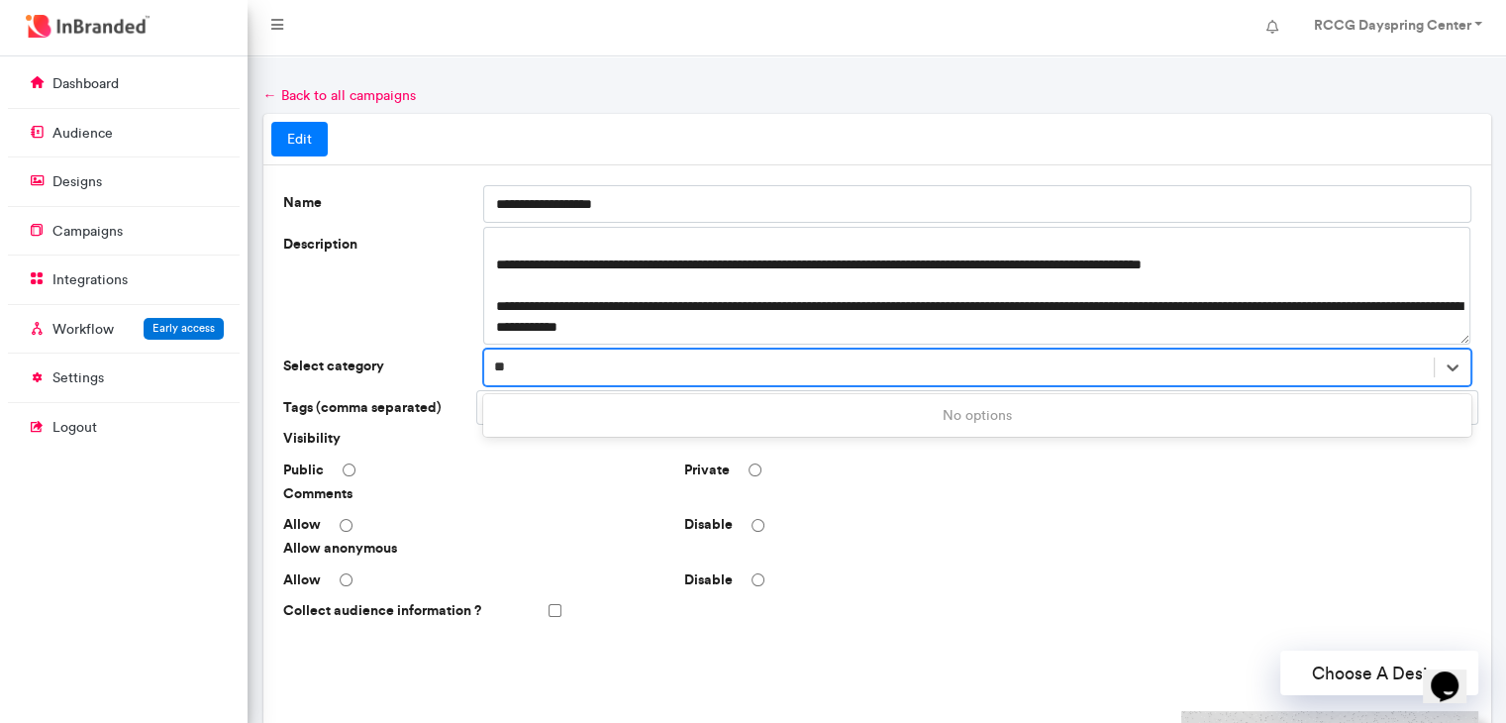
type input "*"
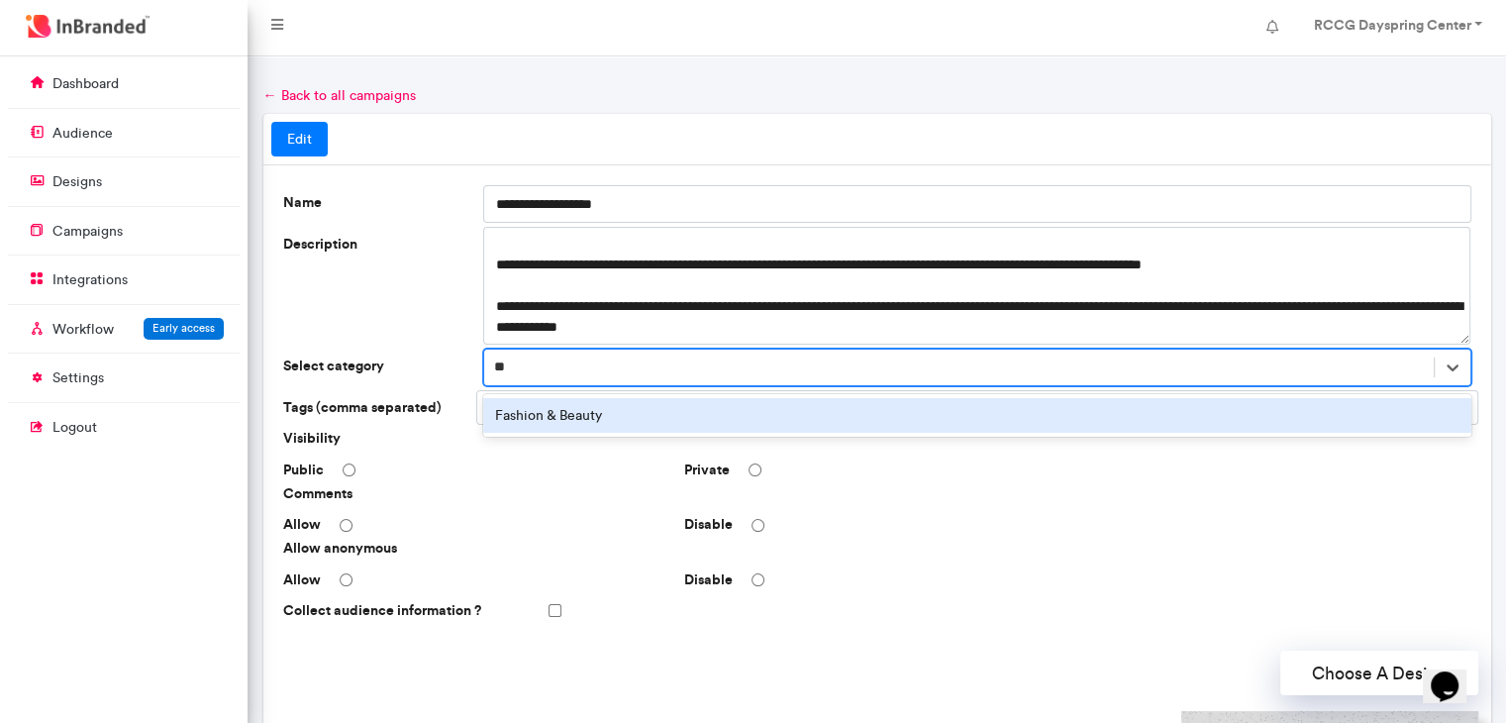
type input "*"
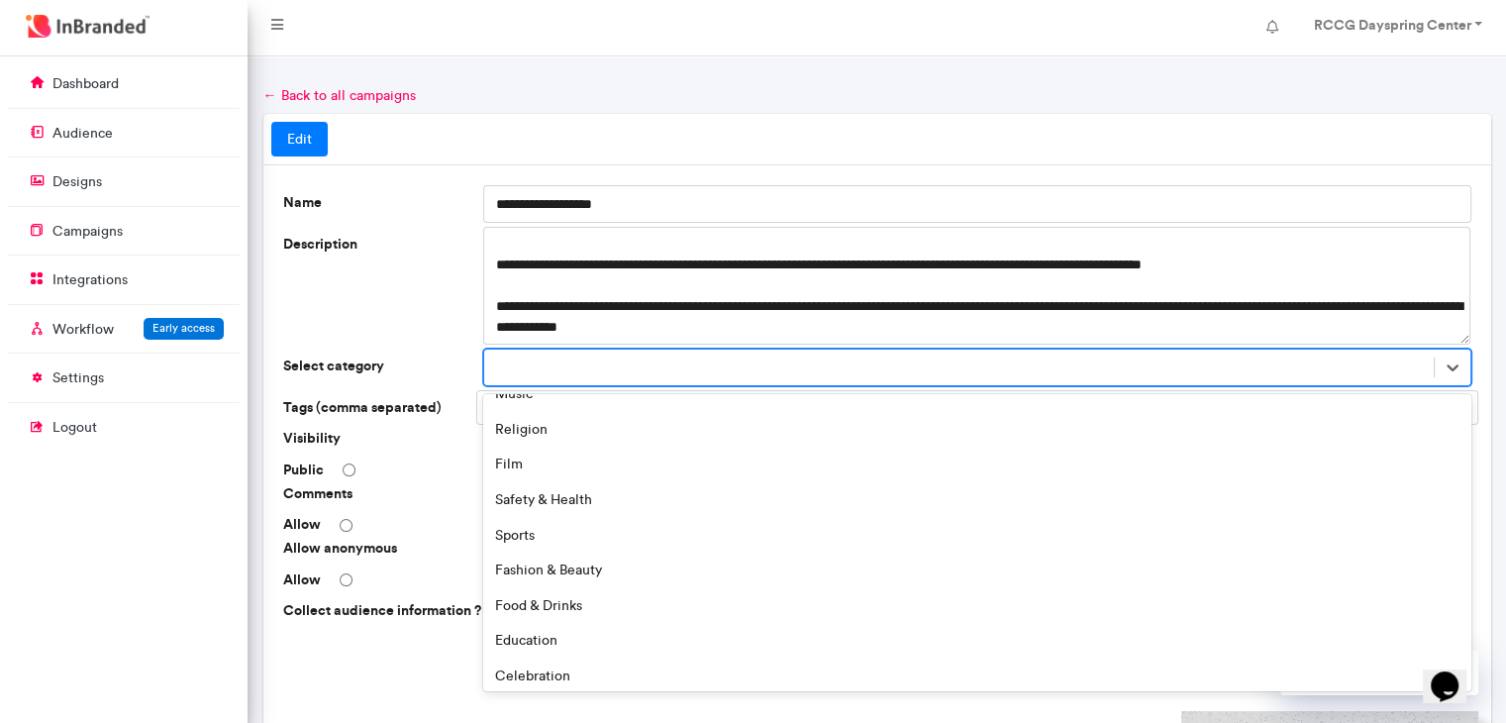
scroll to position [274, 0]
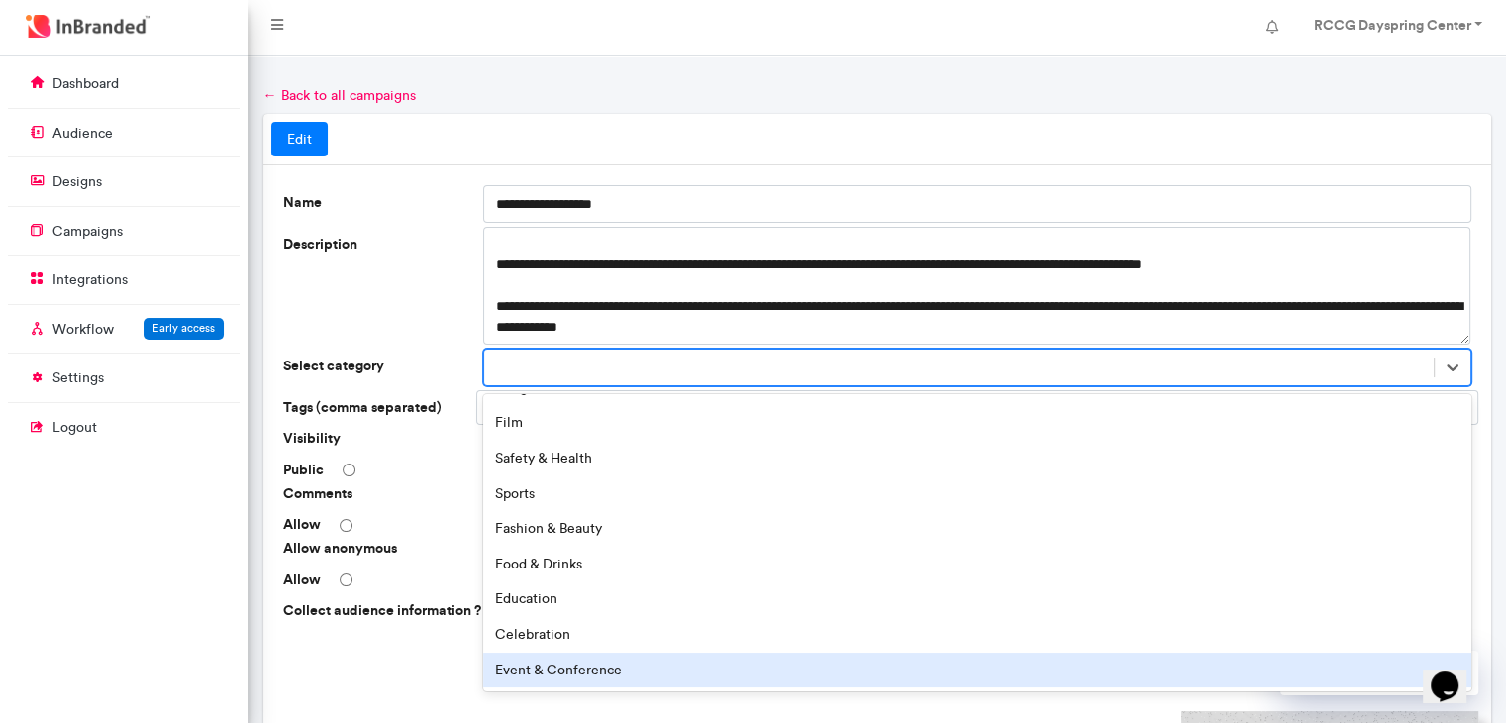
click at [1120, 670] on div "Event & Conference" at bounding box center [977, 670] width 988 height 36
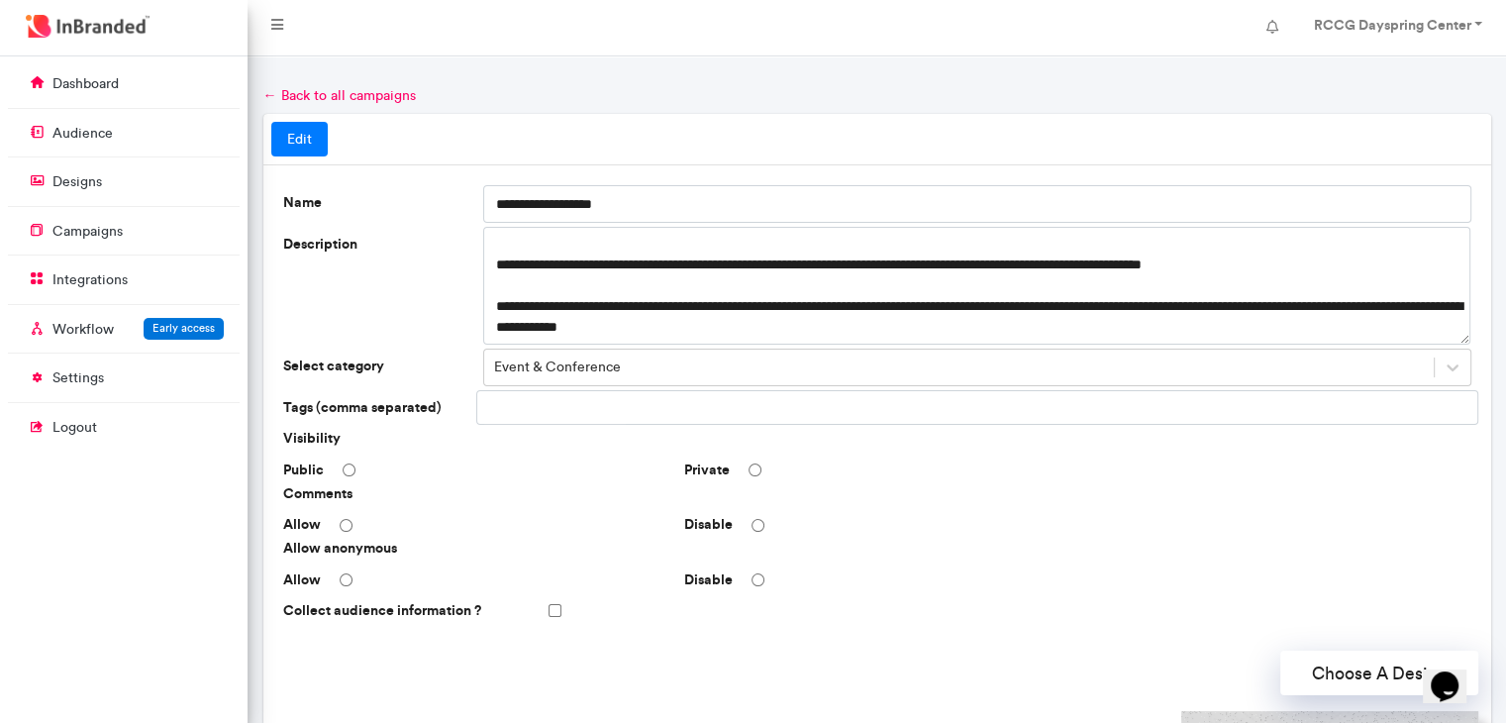
click at [527, 416] on input "text" at bounding box center [555, 408] width 142 height 34
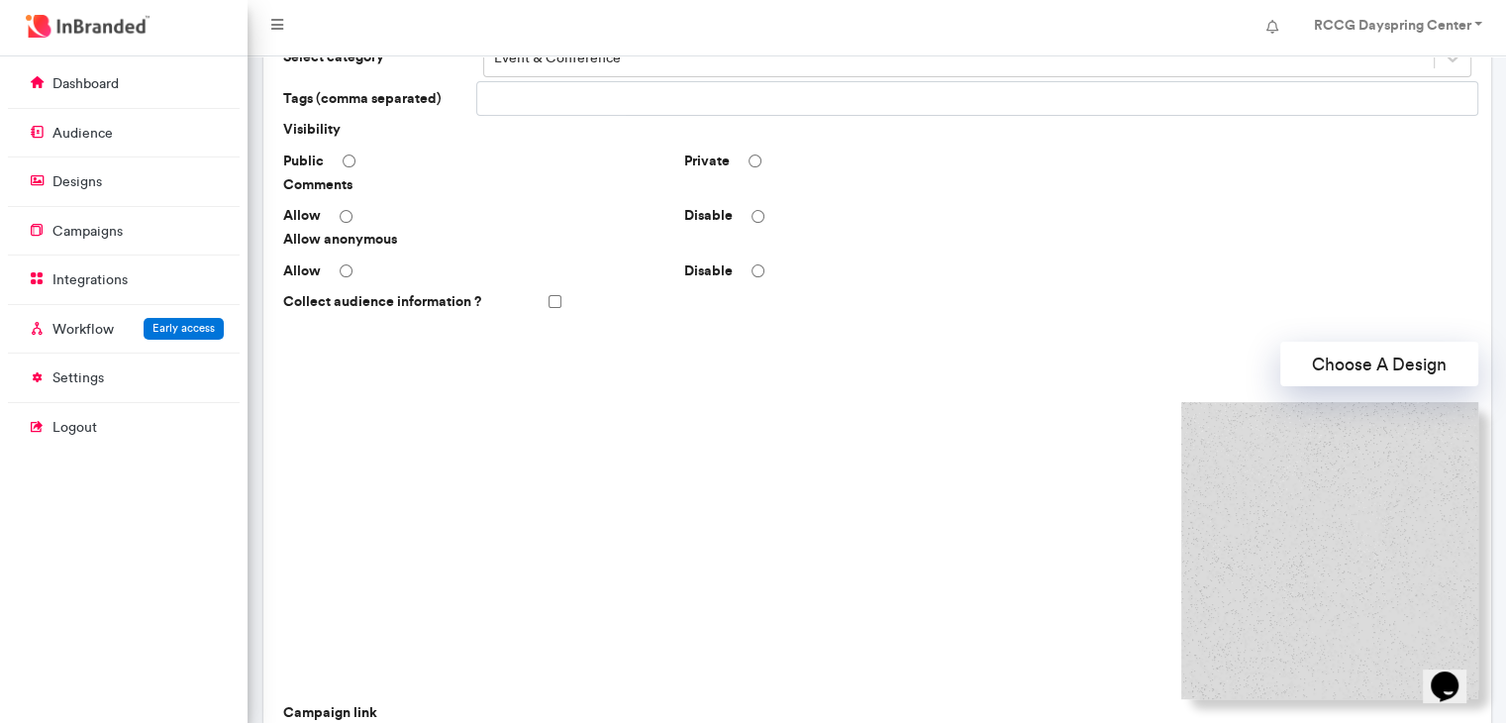
scroll to position [332, 0]
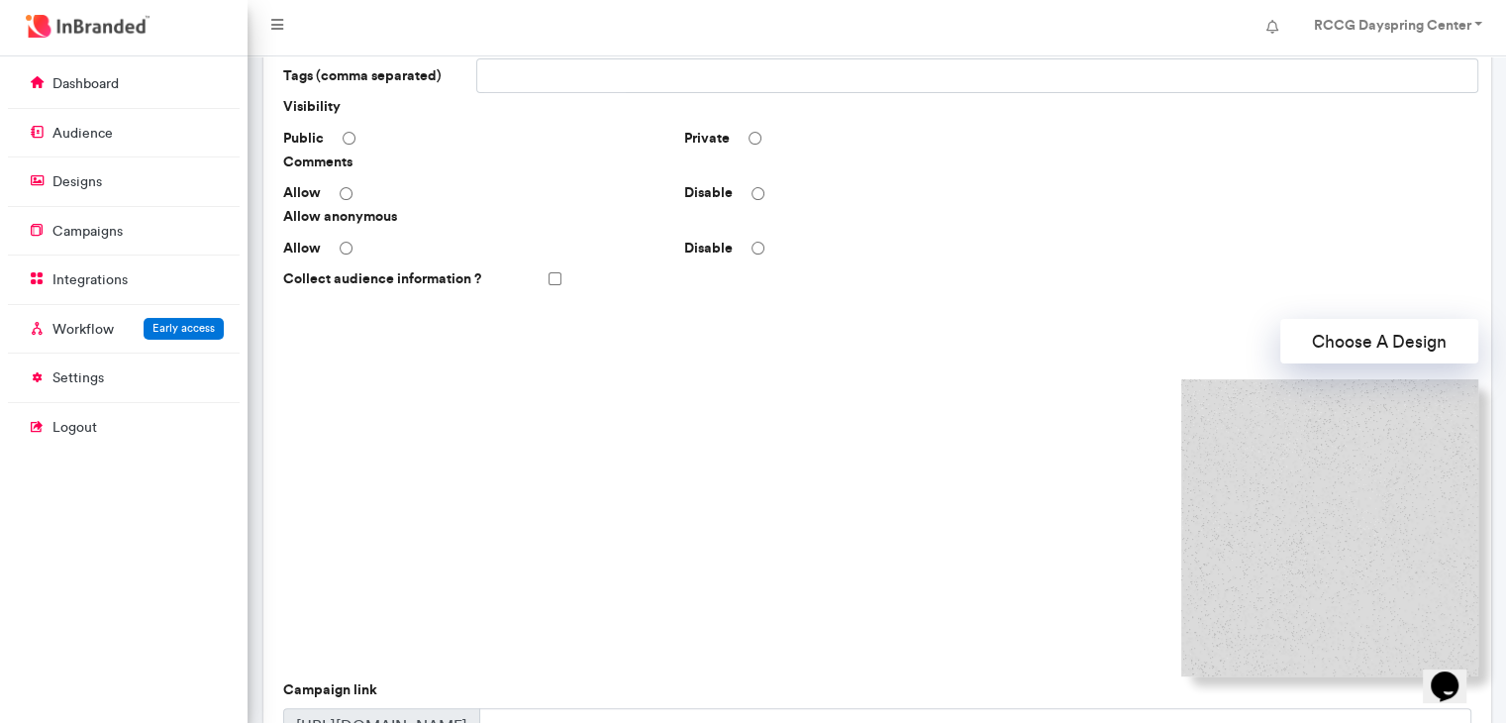
click at [1305, 549] on img at bounding box center [1329, 527] width 297 height 297
click at [1374, 348] on button "Choose A Design" at bounding box center [1379, 341] width 198 height 45
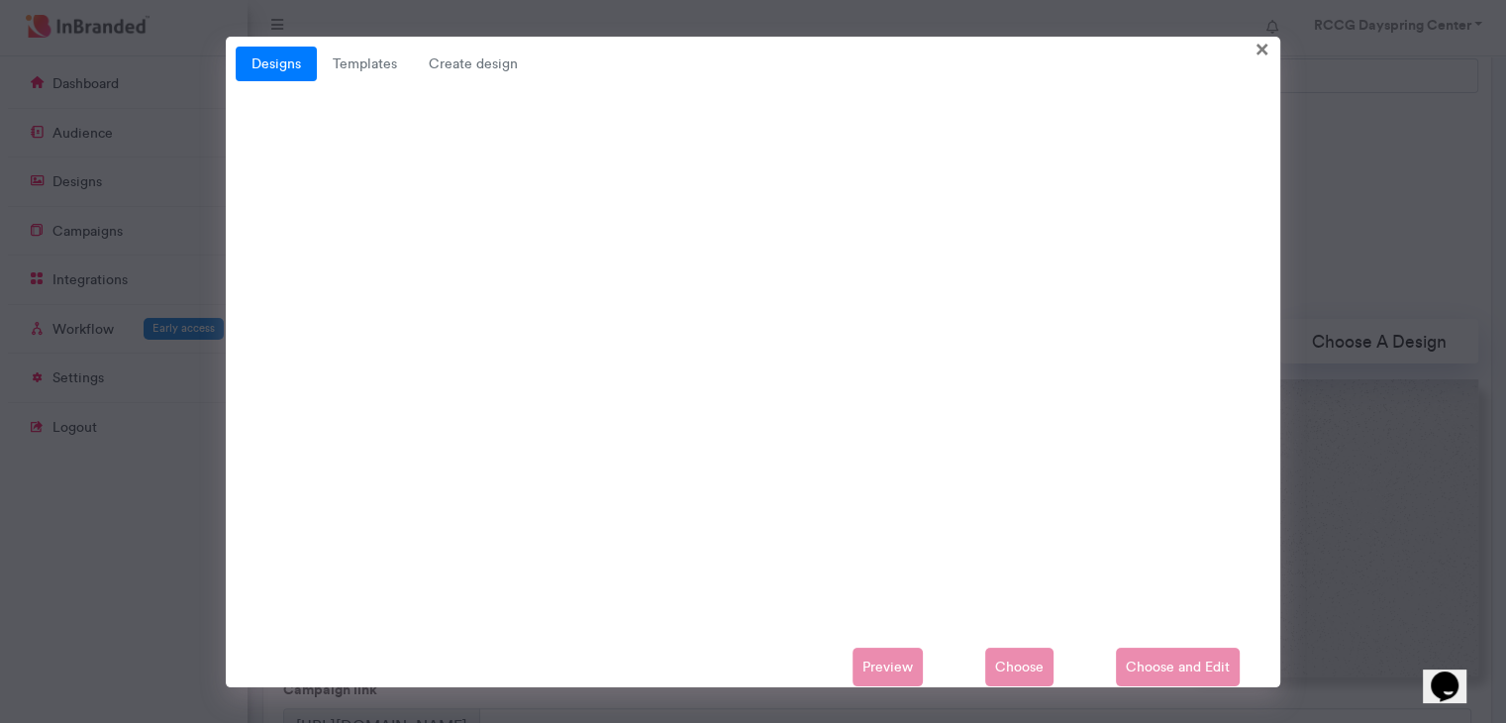
click at [1164, 666] on div "Preview Choose Choose and Edit" at bounding box center [753, 667] width 1035 height 40
click at [347, 65] on link "Templates" at bounding box center [365, 65] width 96 height 36
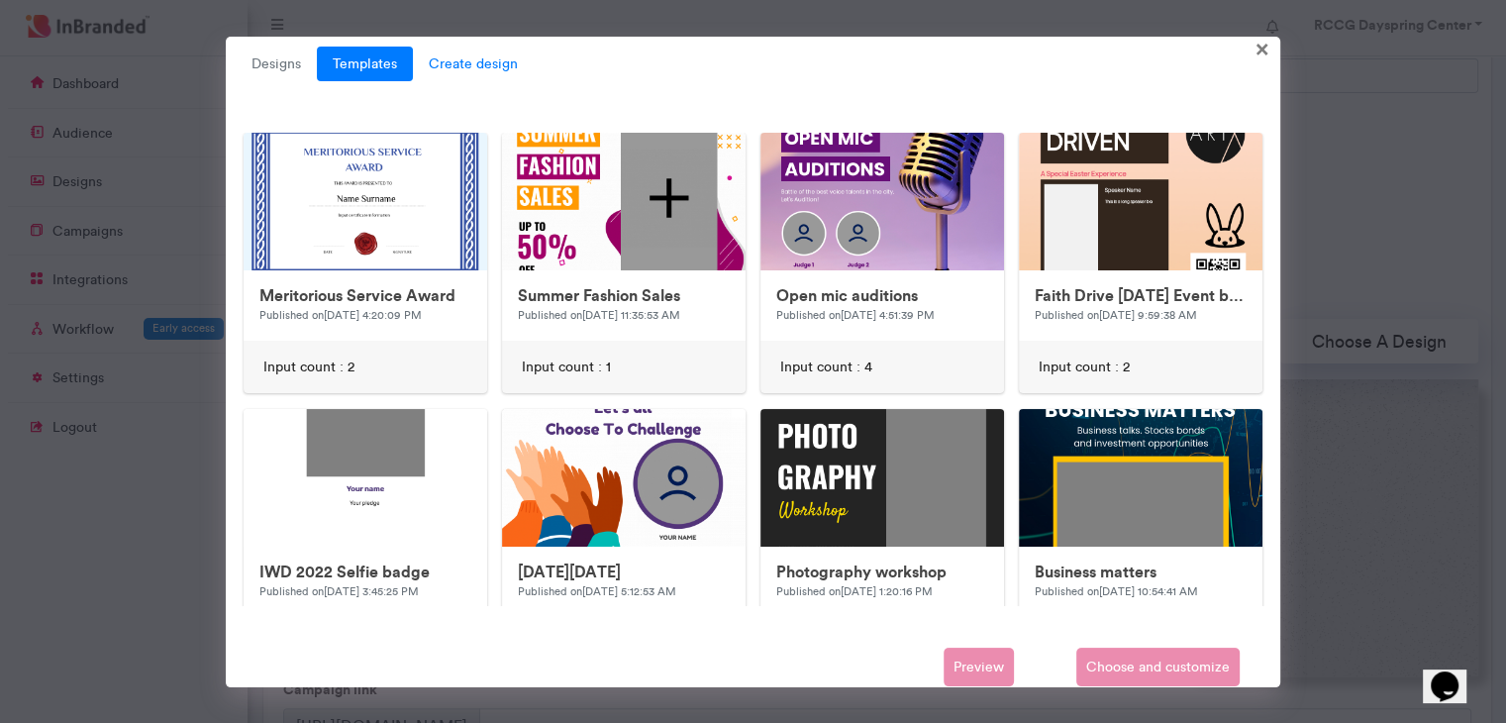
click at [446, 66] on span "Create design" at bounding box center [473, 65] width 121 height 36
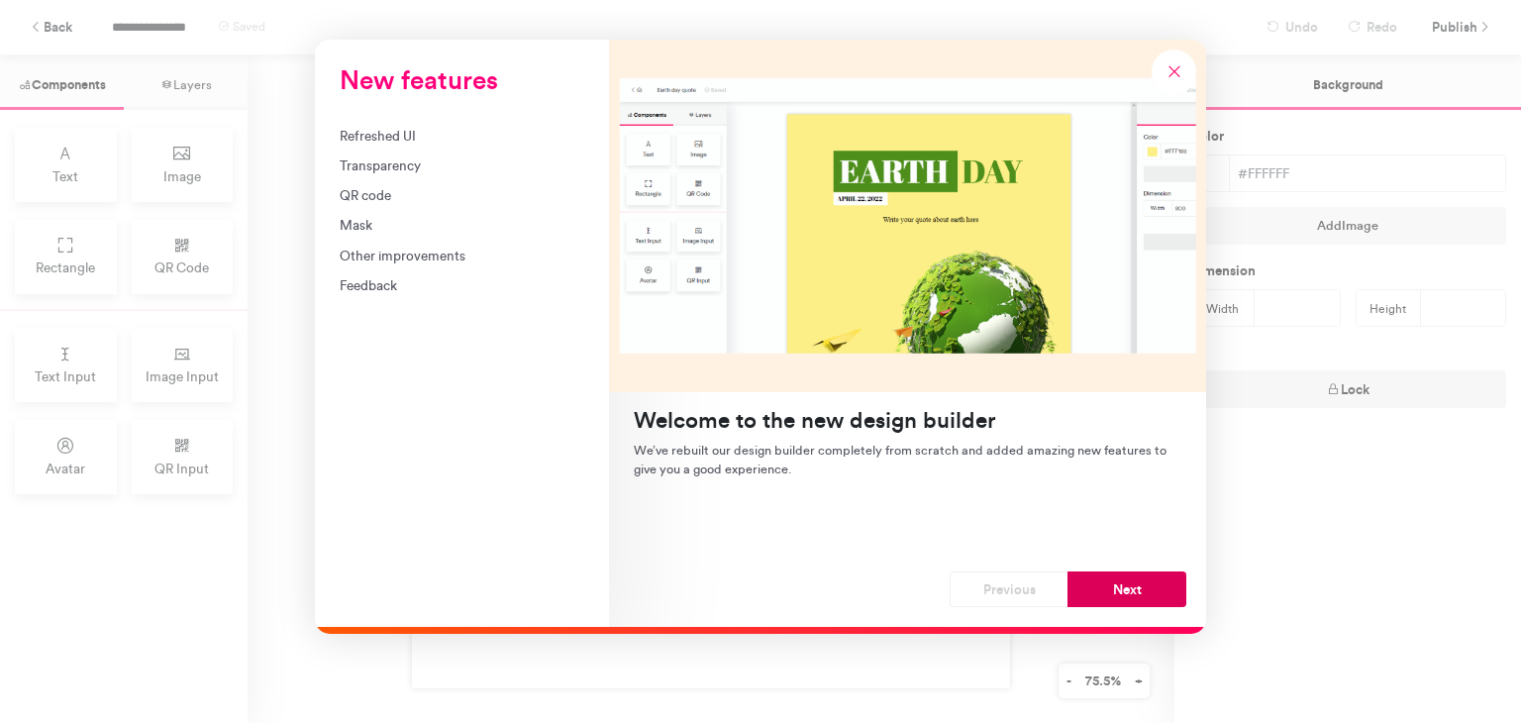
click at [1139, 586] on button "Next" at bounding box center [1126, 589] width 119 height 36
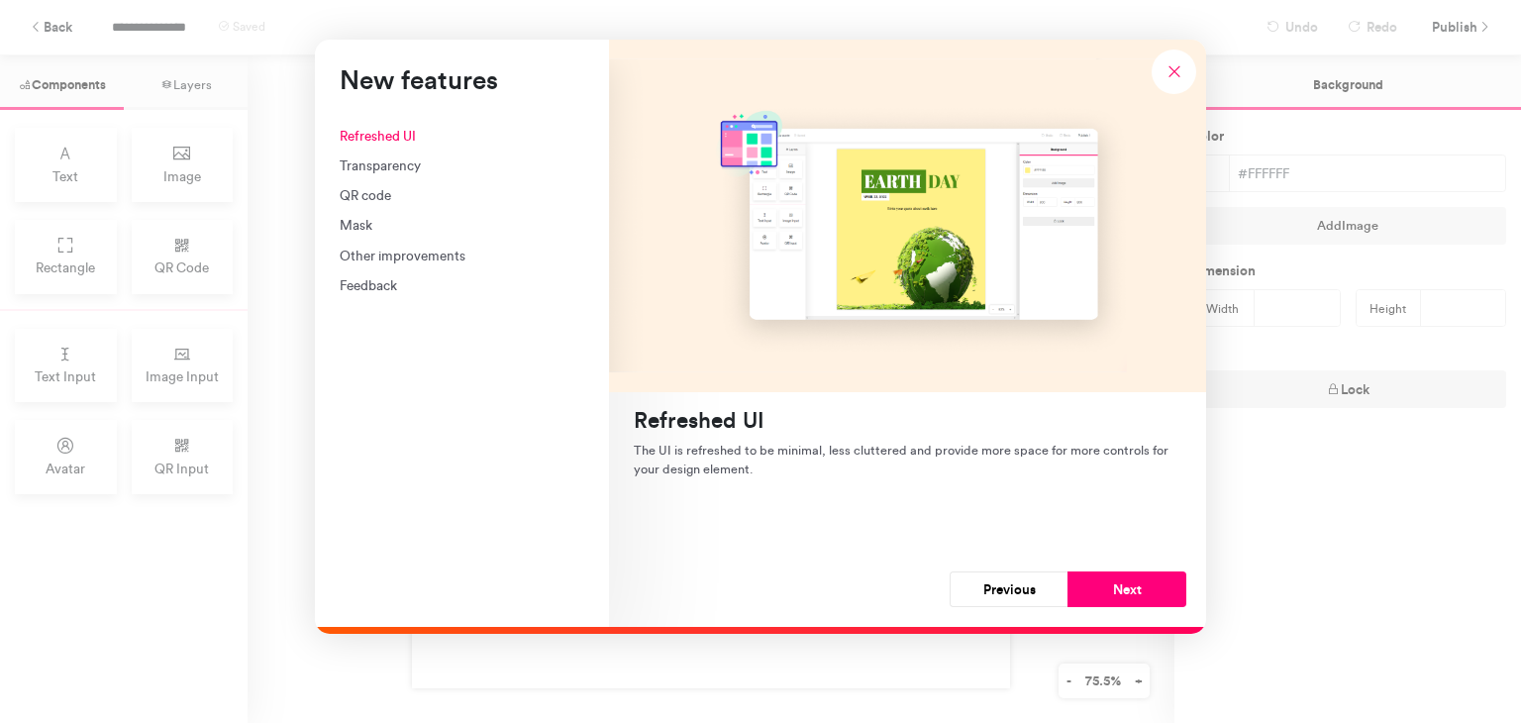
click at [1139, 586] on button "Next" at bounding box center [1126, 589] width 119 height 36
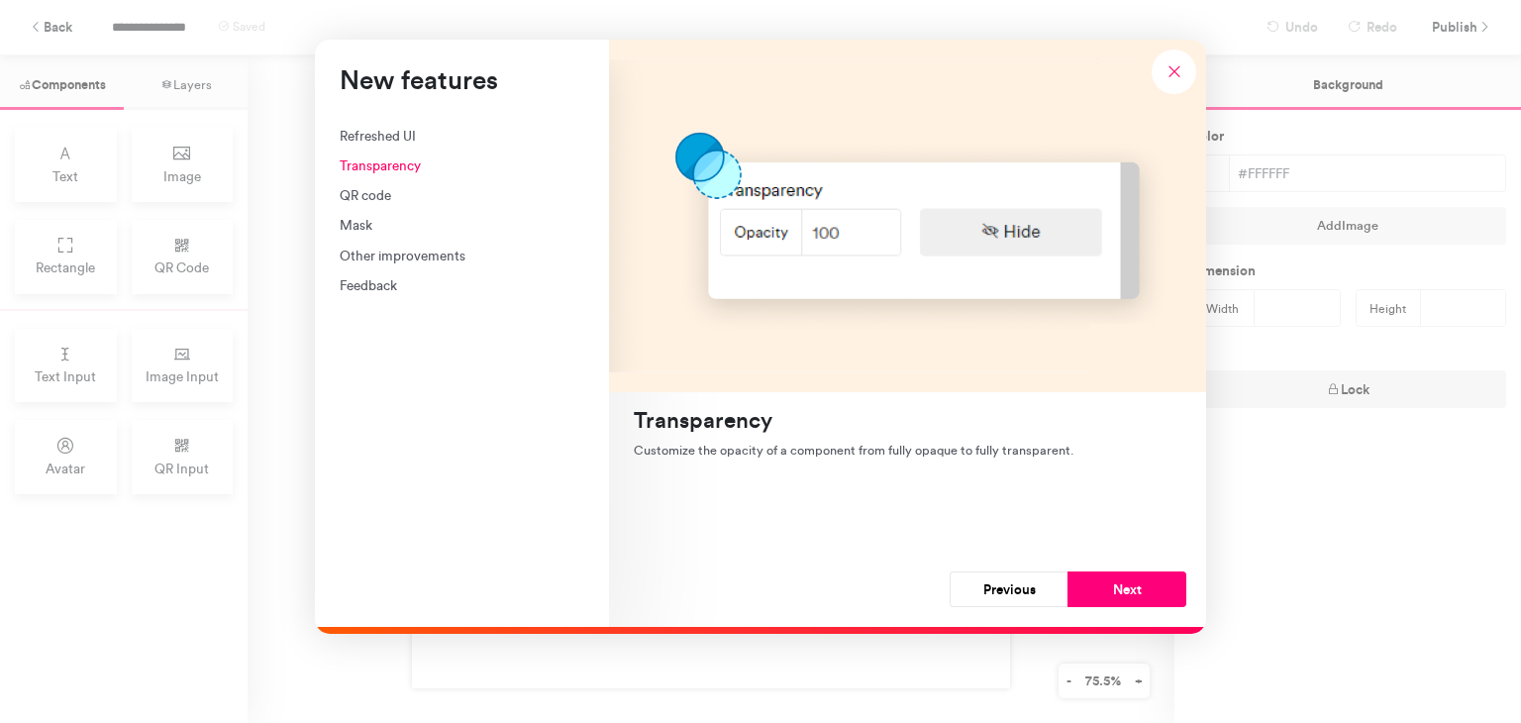
click at [1139, 586] on button "Next" at bounding box center [1126, 589] width 119 height 36
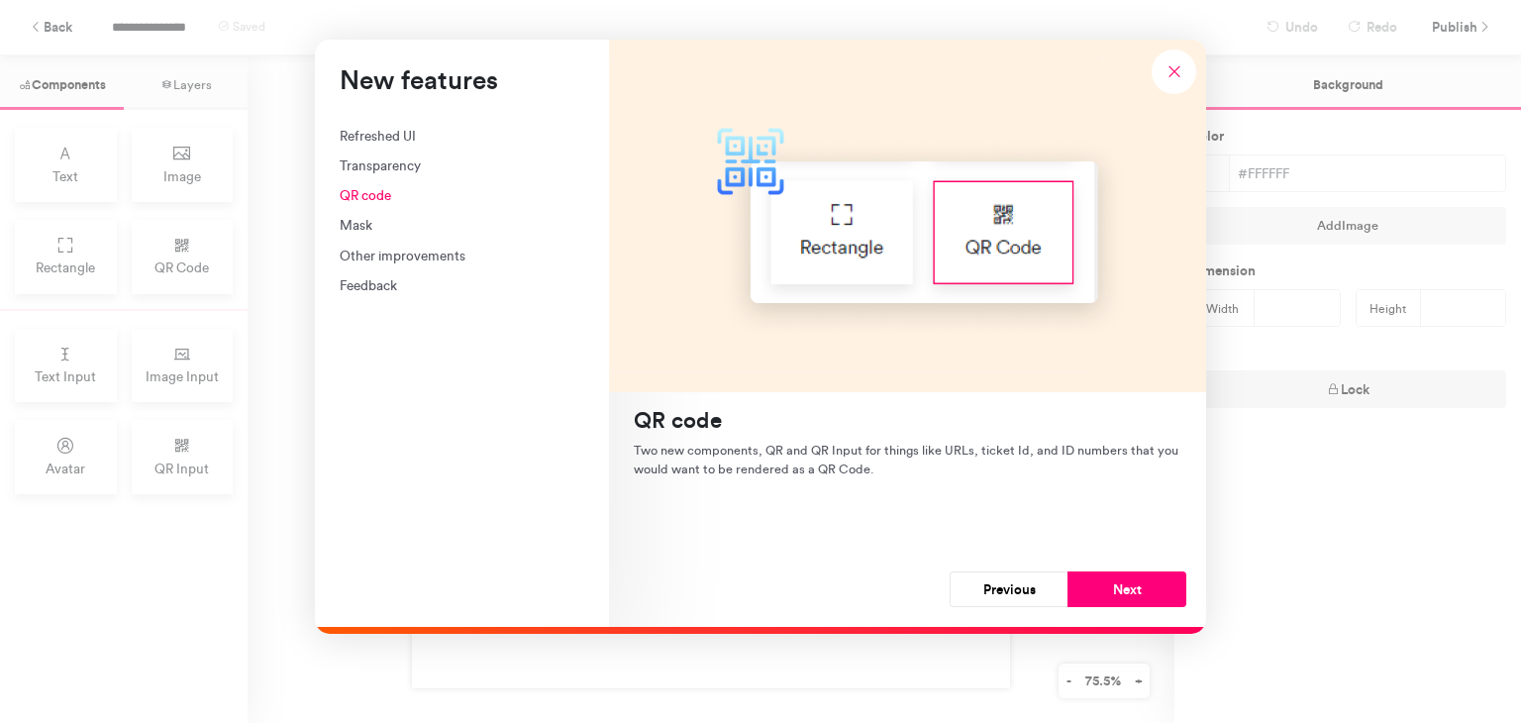
click at [1139, 586] on button "Next" at bounding box center [1126, 589] width 119 height 36
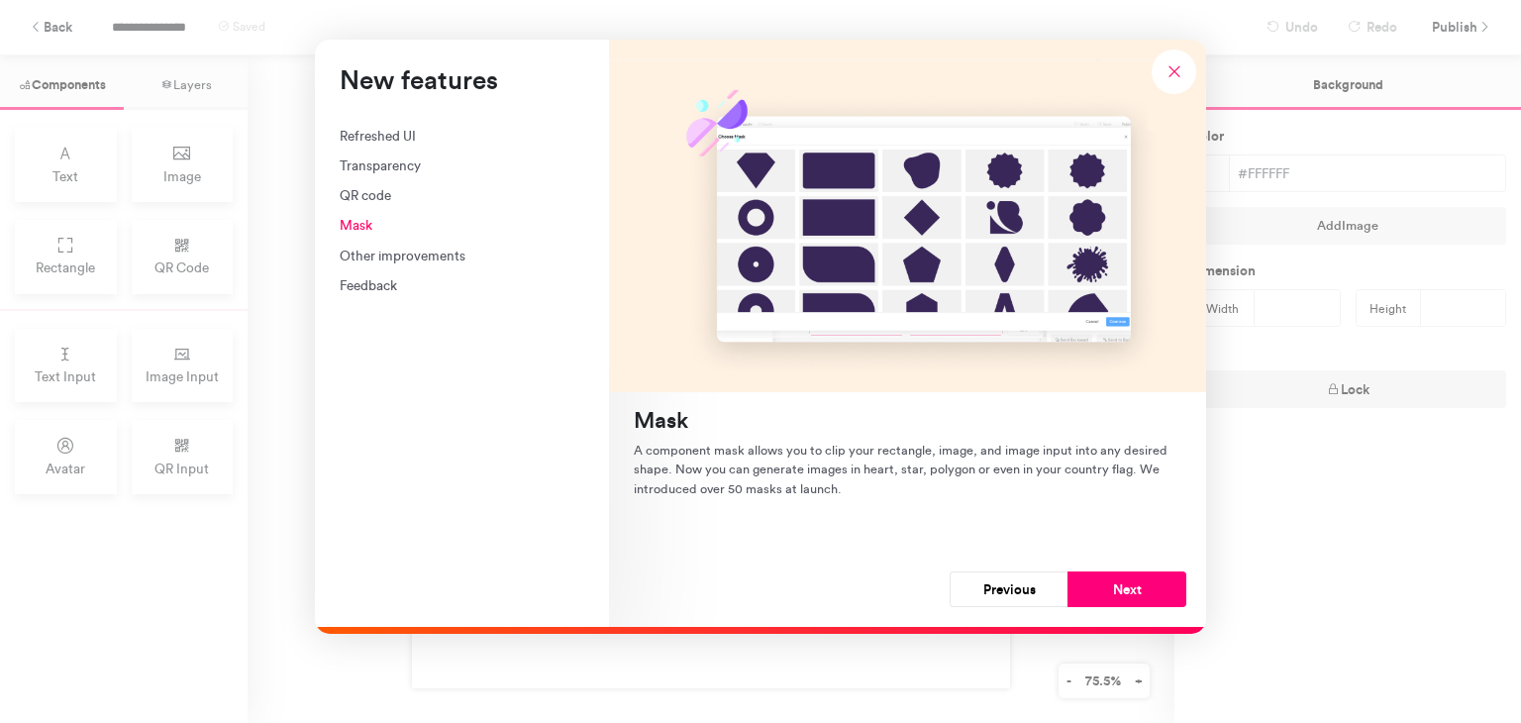
click at [1139, 586] on button "Next" at bounding box center [1126, 589] width 119 height 36
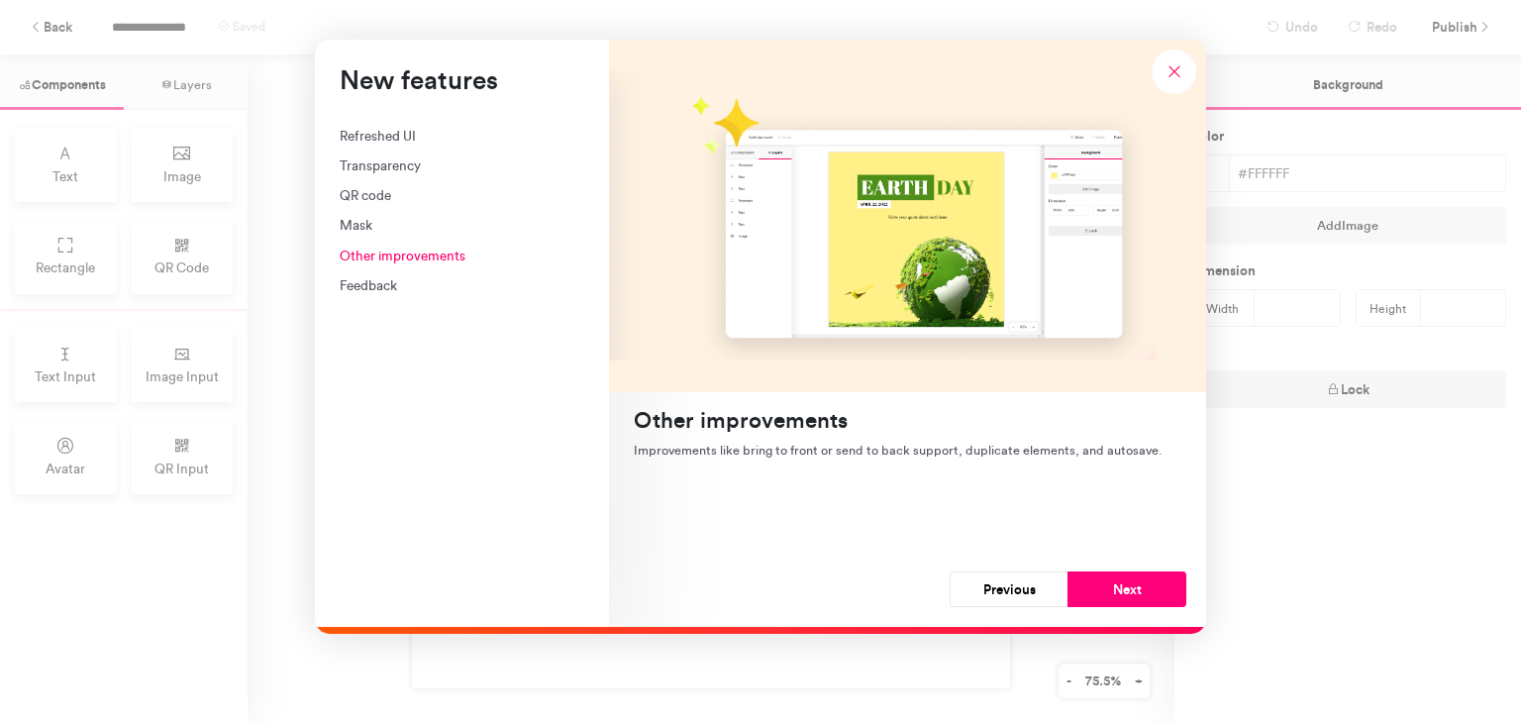
click at [1139, 586] on button "Next" at bounding box center [1126, 589] width 119 height 36
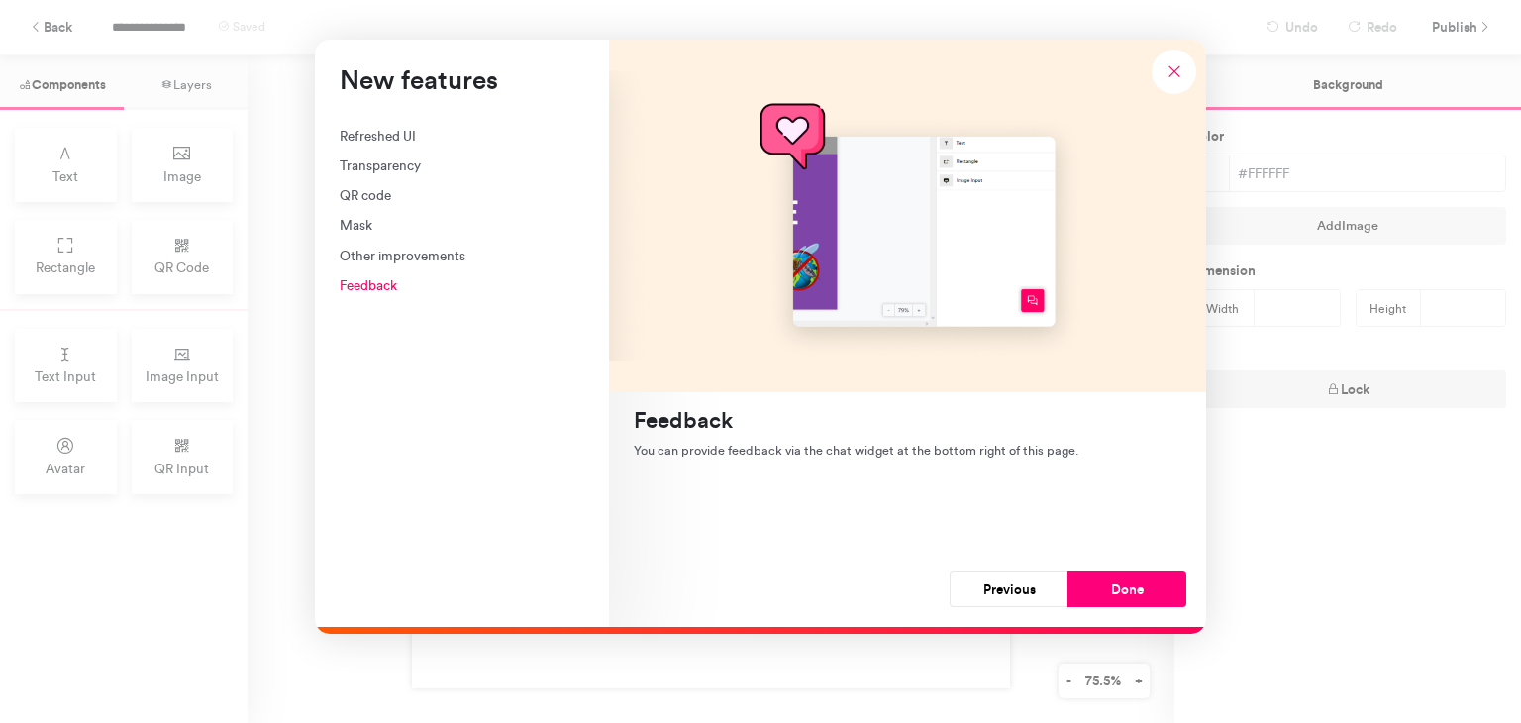
click at [1139, 586] on button "Done" at bounding box center [1126, 589] width 119 height 36
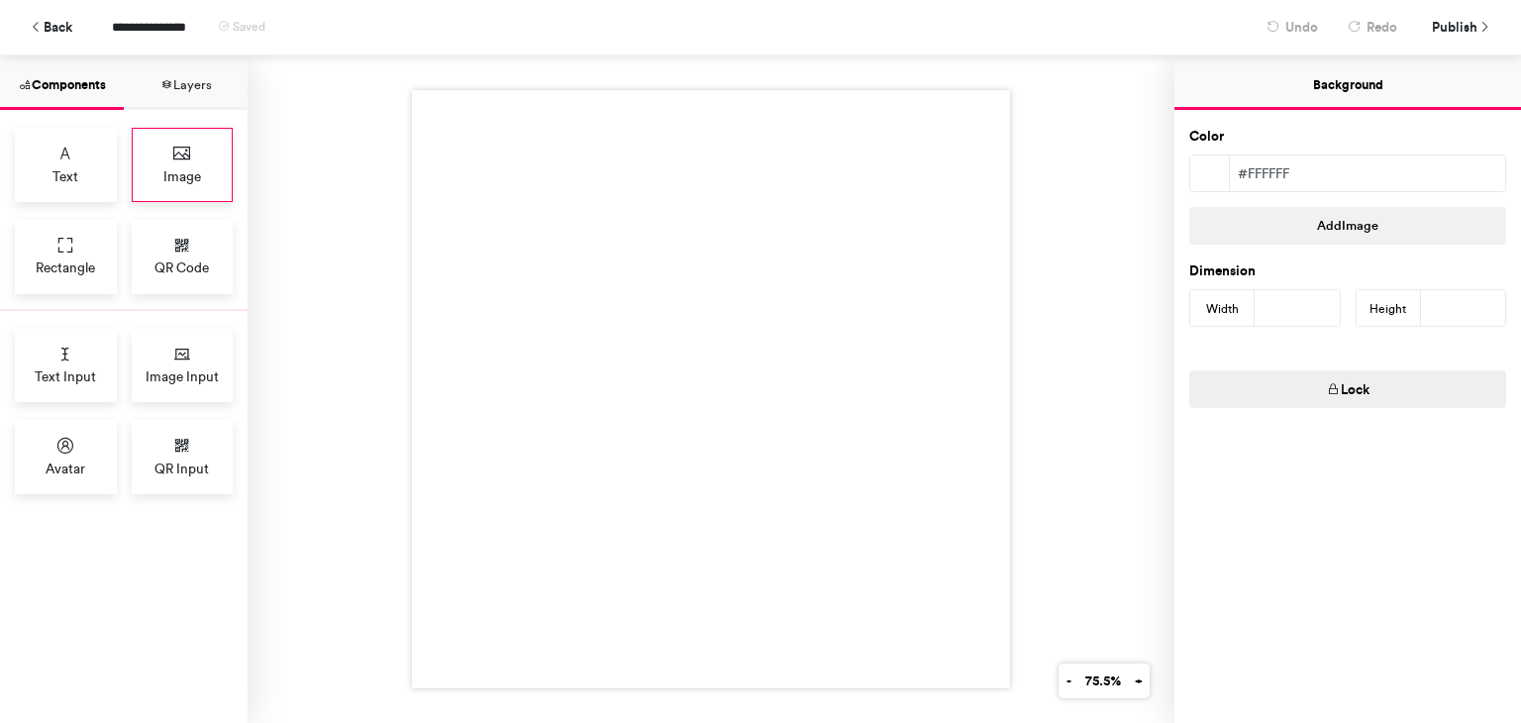
click at [163, 168] on span "Image" at bounding box center [182, 176] width 38 height 20
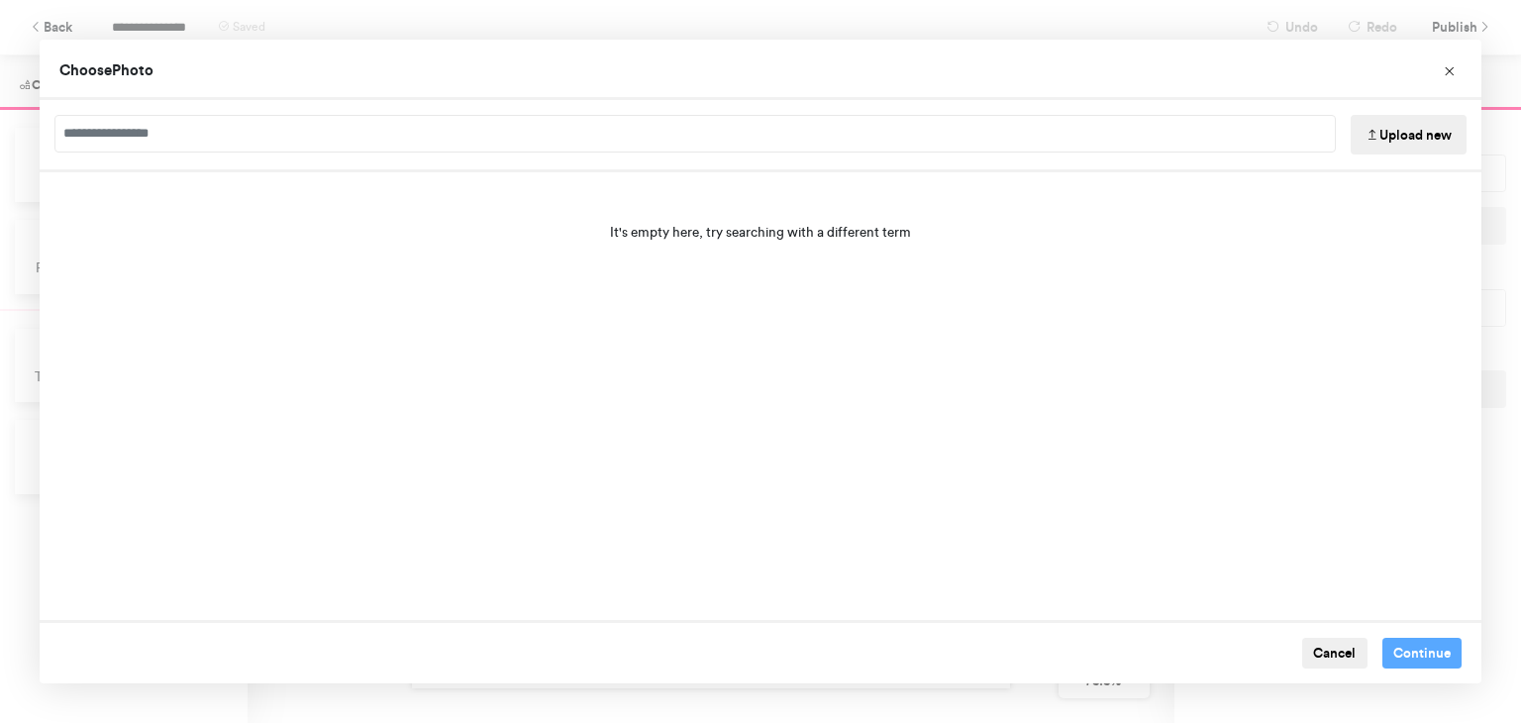
click at [1382, 130] on button "Upload new" at bounding box center [1408, 135] width 116 height 40
click at [1422, 133] on button "Upload new" at bounding box center [1408, 135] width 116 height 40
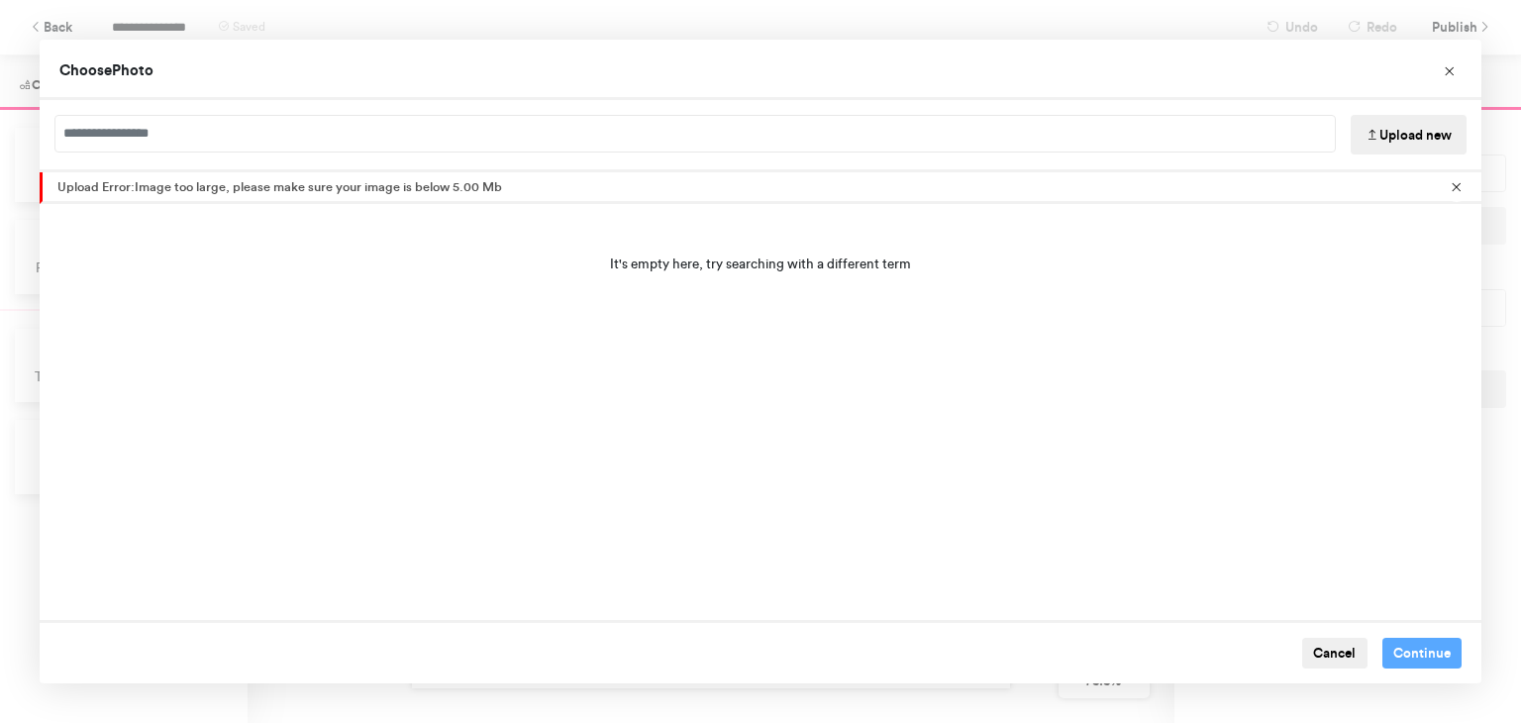
click at [683, 315] on div "It's empty here, try searching with a different term" at bounding box center [760, 263] width 1441 height 119
click at [1462, 74] on button "Choose Image" at bounding box center [1449, 71] width 45 height 45
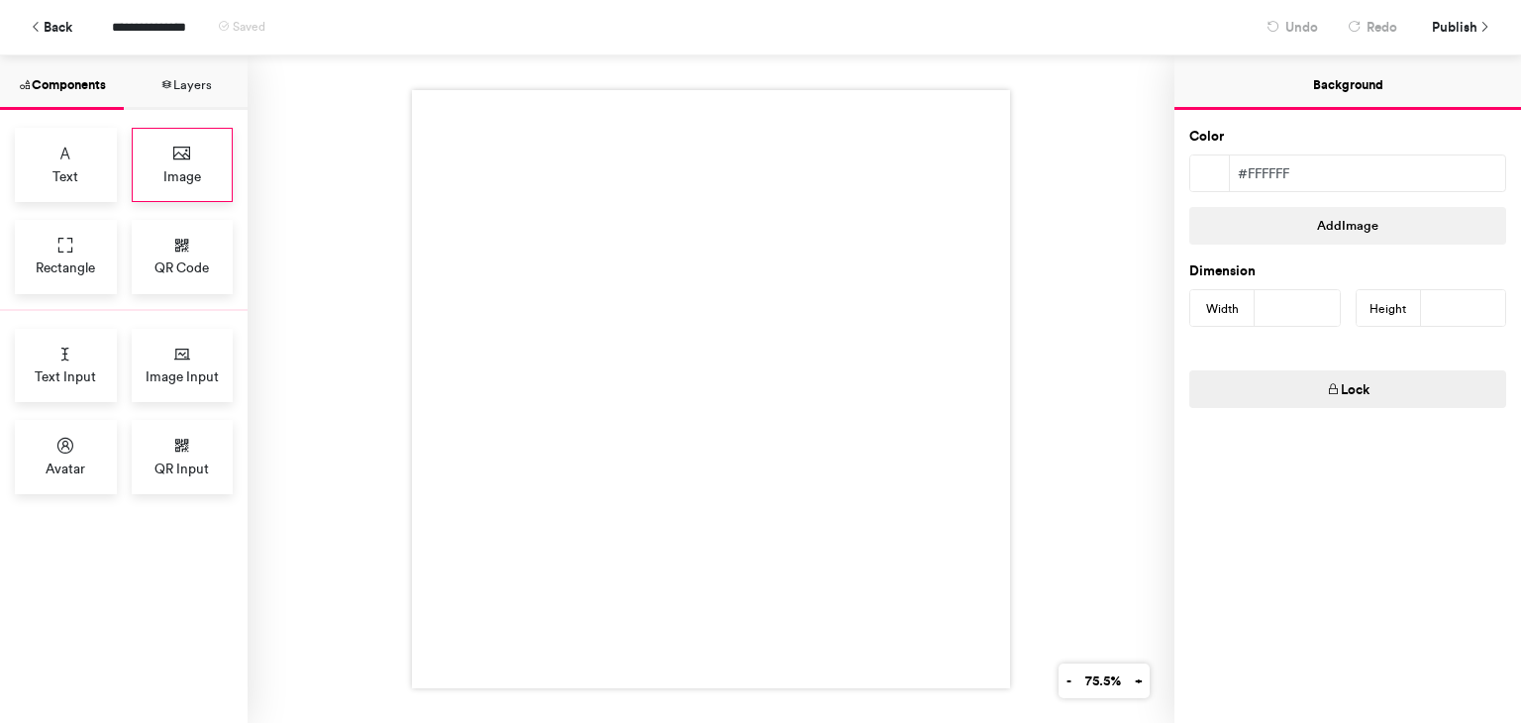
click at [178, 166] on span "Image" at bounding box center [182, 176] width 38 height 20
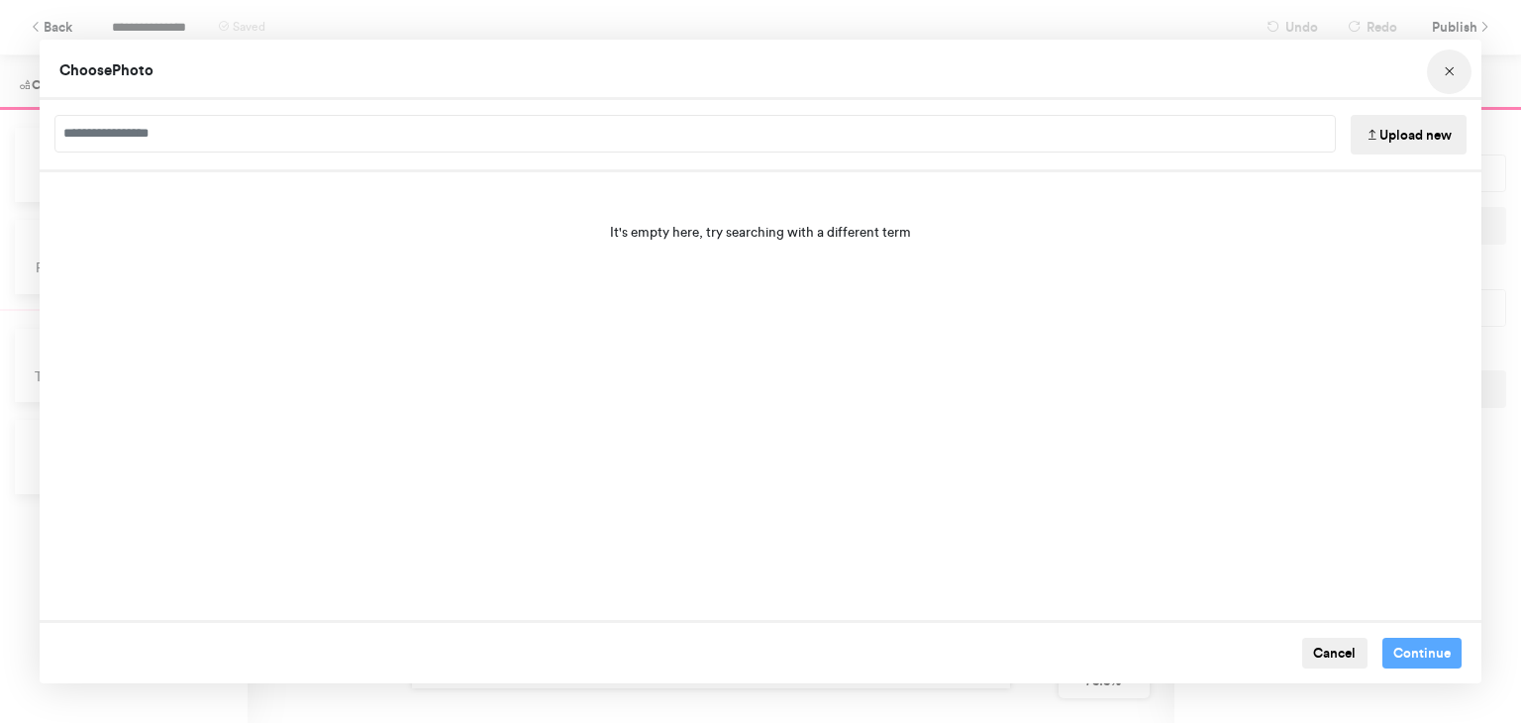
click at [1449, 76] on icon "Choose Image" at bounding box center [1449, 72] width 14 height 14
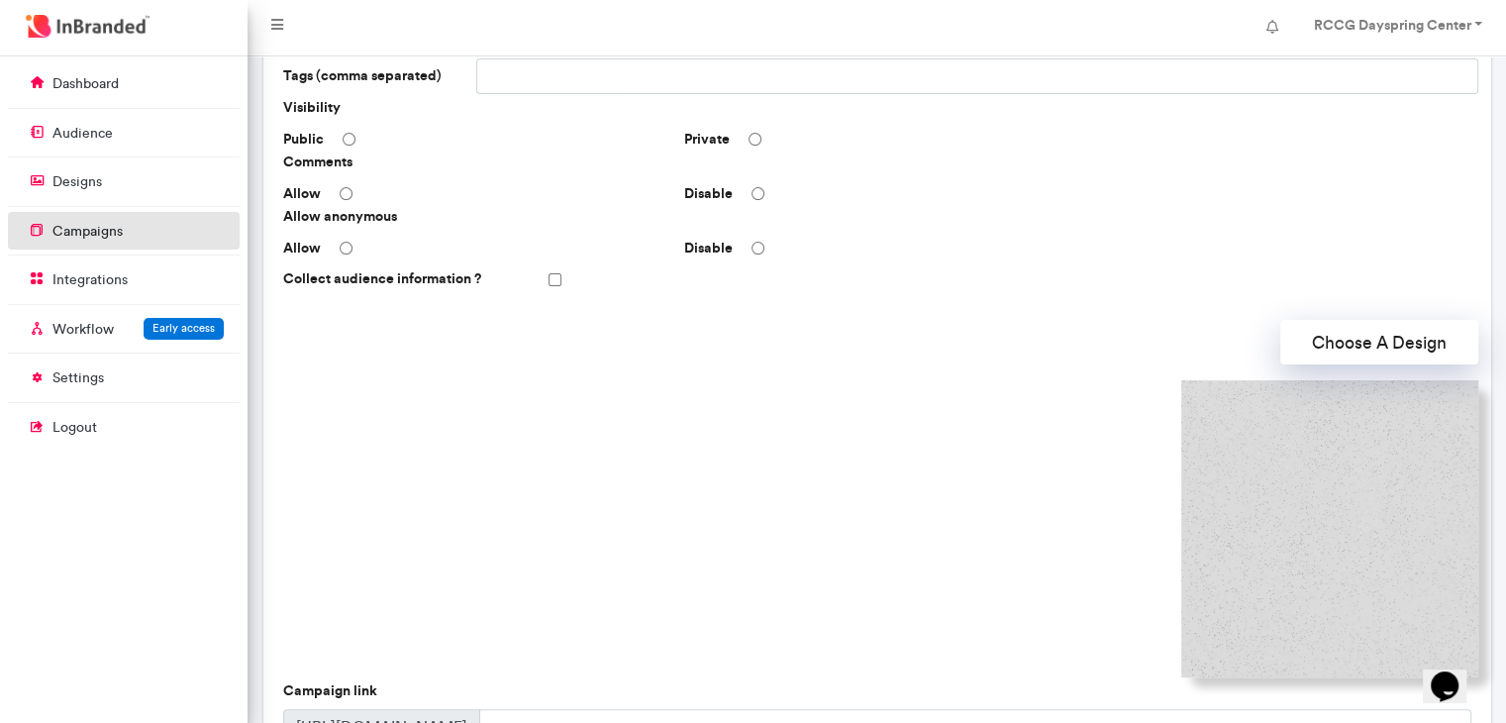
click at [98, 220] on link "campaigns" at bounding box center [124, 231] width 232 height 38
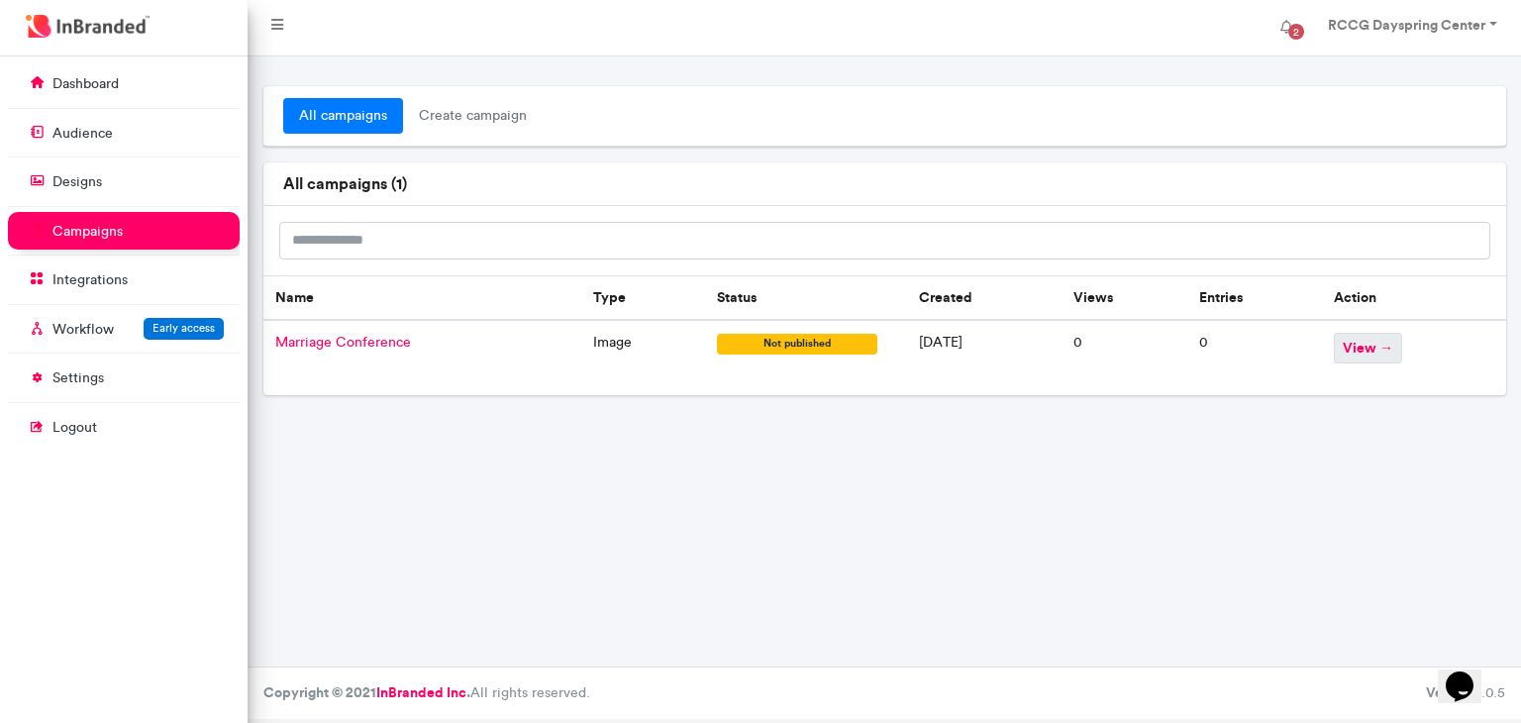
click at [1386, 342] on span "view →" at bounding box center [1368, 348] width 68 height 31
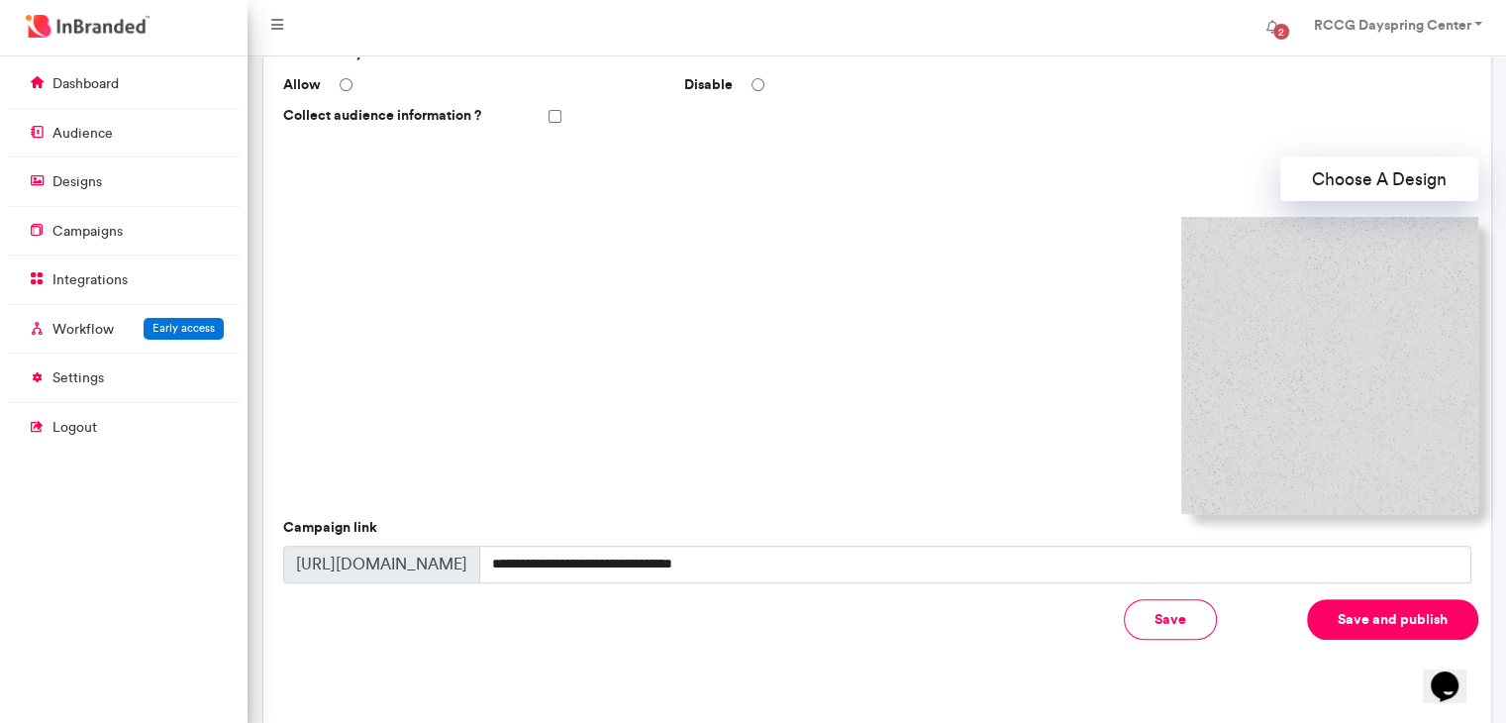
scroll to position [565, 0]
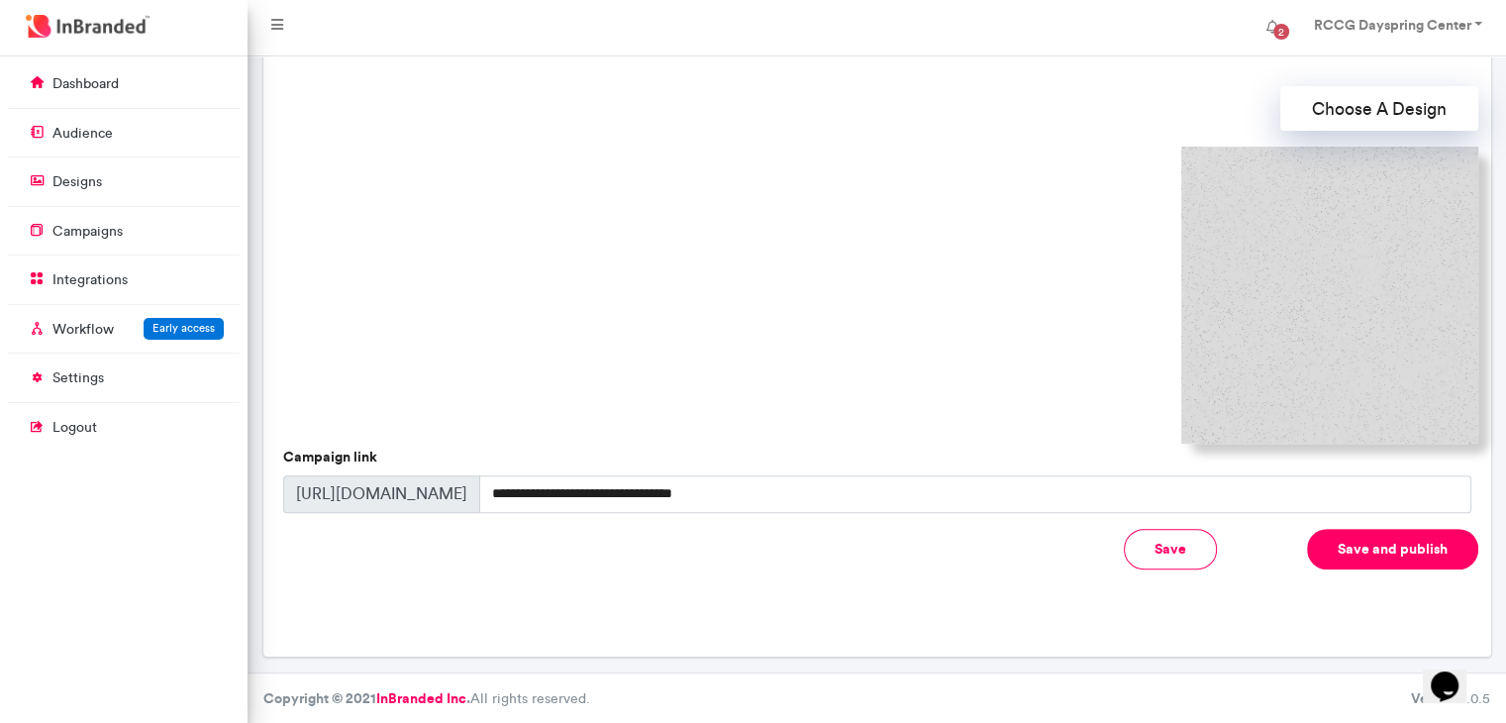
click at [1168, 544] on button "Save" at bounding box center [1170, 549] width 93 height 41
drag, startPoint x: 293, startPoint y: 485, endPoint x: 751, endPoint y: 480, distance: 458.4
click at [751, 480] on div "**********" at bounding box center [877, 494] width 1188 height 38
copy span
click at [1362, 544] on button "Save and publish" at bounding box center [1392, 549] width 171 height 41
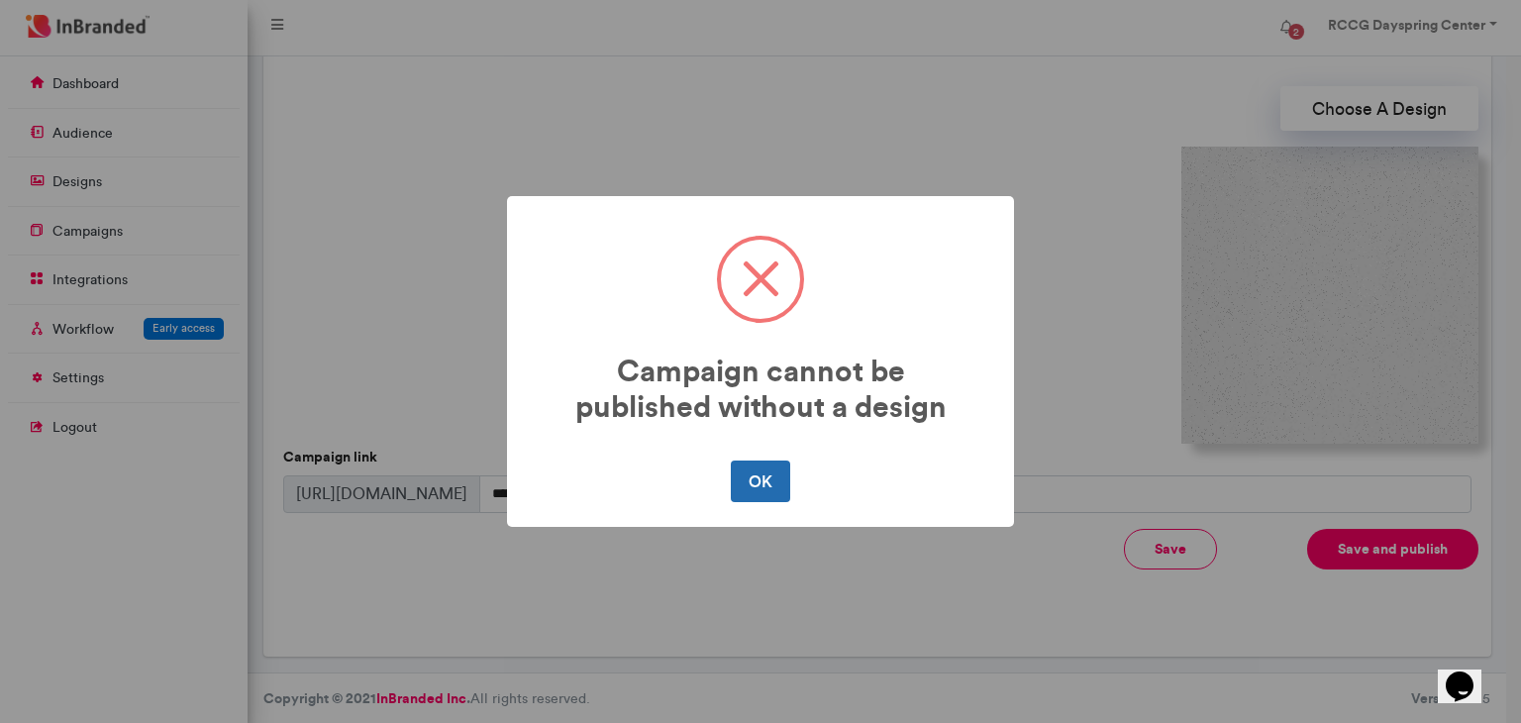
click at [765, 483] on button "OK" at bounding box center [760, 481] width 58 height 42
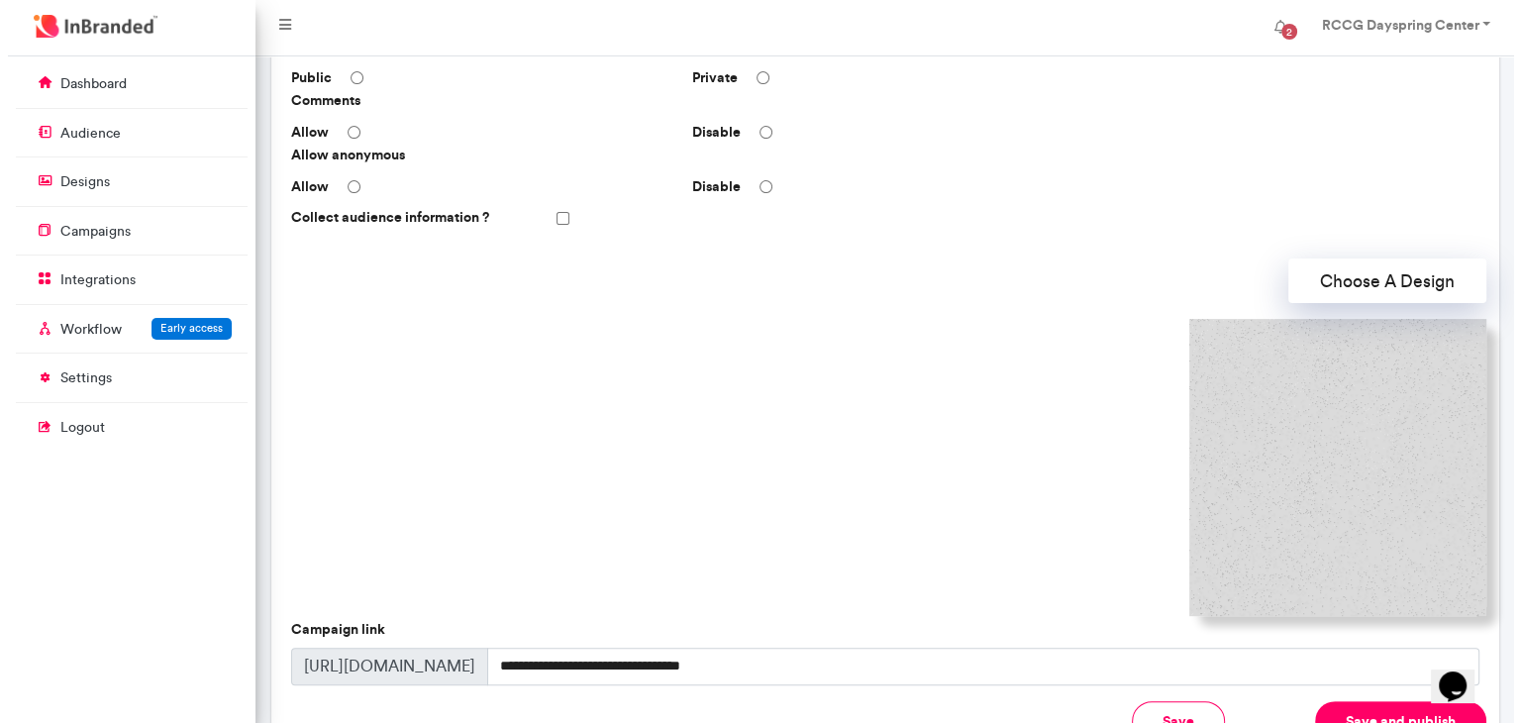
scroll to position [362, 0]
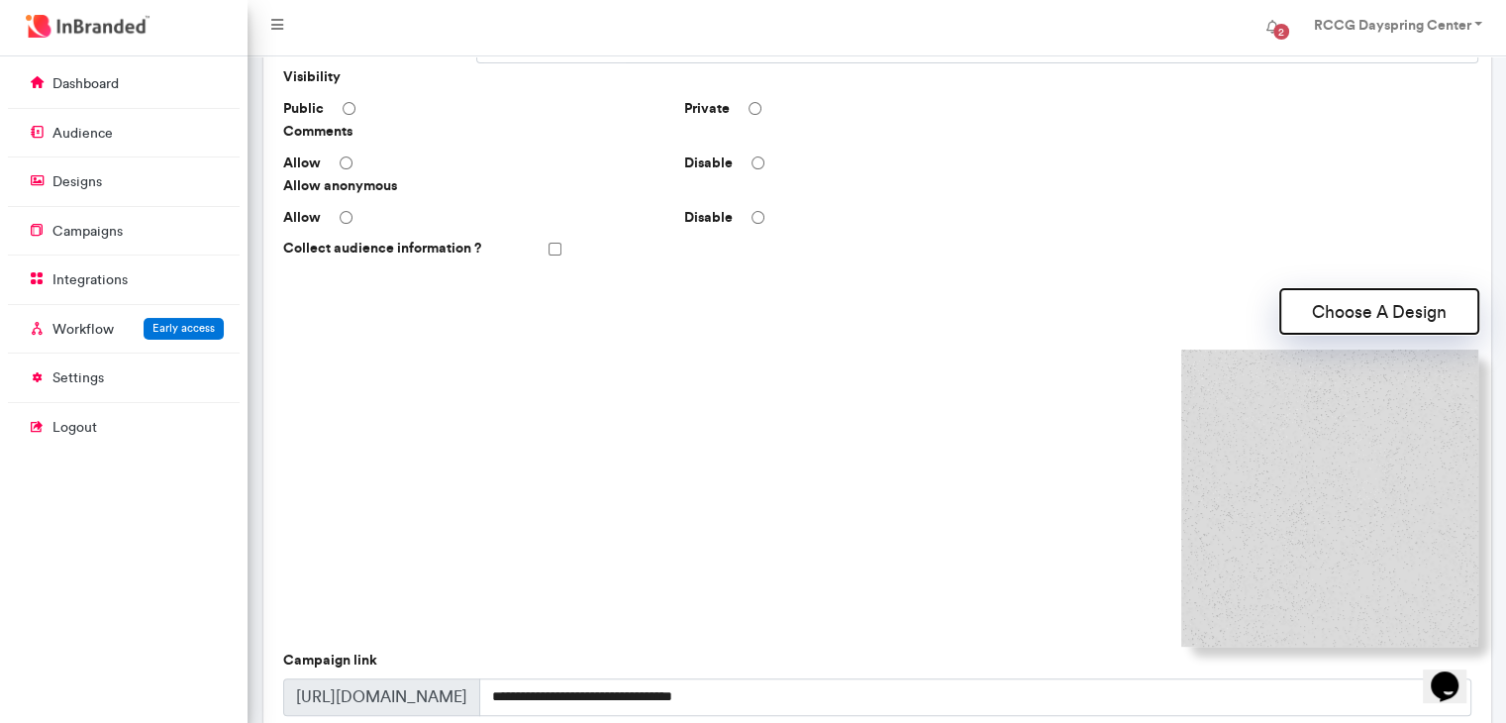
click at [1376, 322] on button "Choose A Design" at bounding box center [1379, 311] width 198 height 45
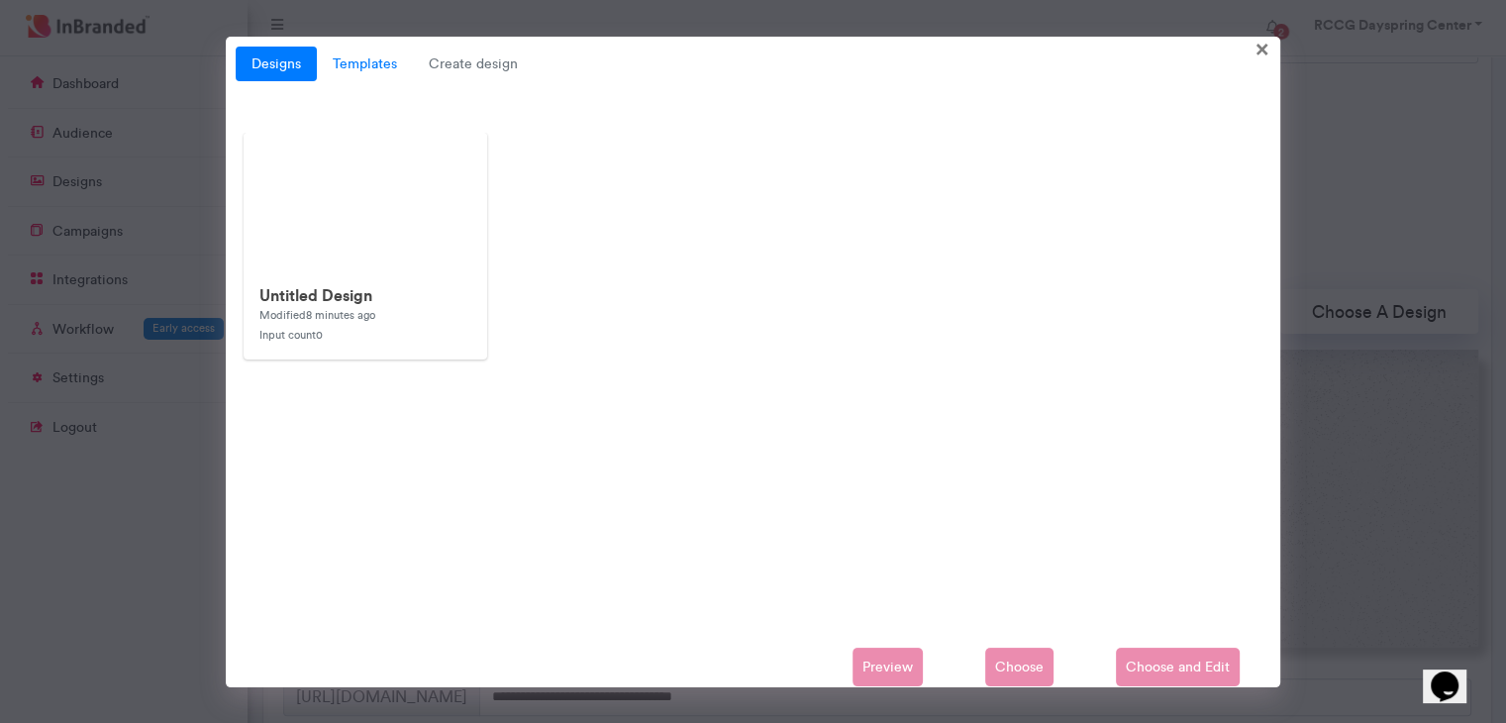
click at [371, 67] on link "Templates" at bounding box center [365, 65] width 96 height 36
click at [462, 70] on span "Create design" at bounding box center [473, 65] width 121 height 36
